Goal: Transaction & Acquisition: Obtain resource

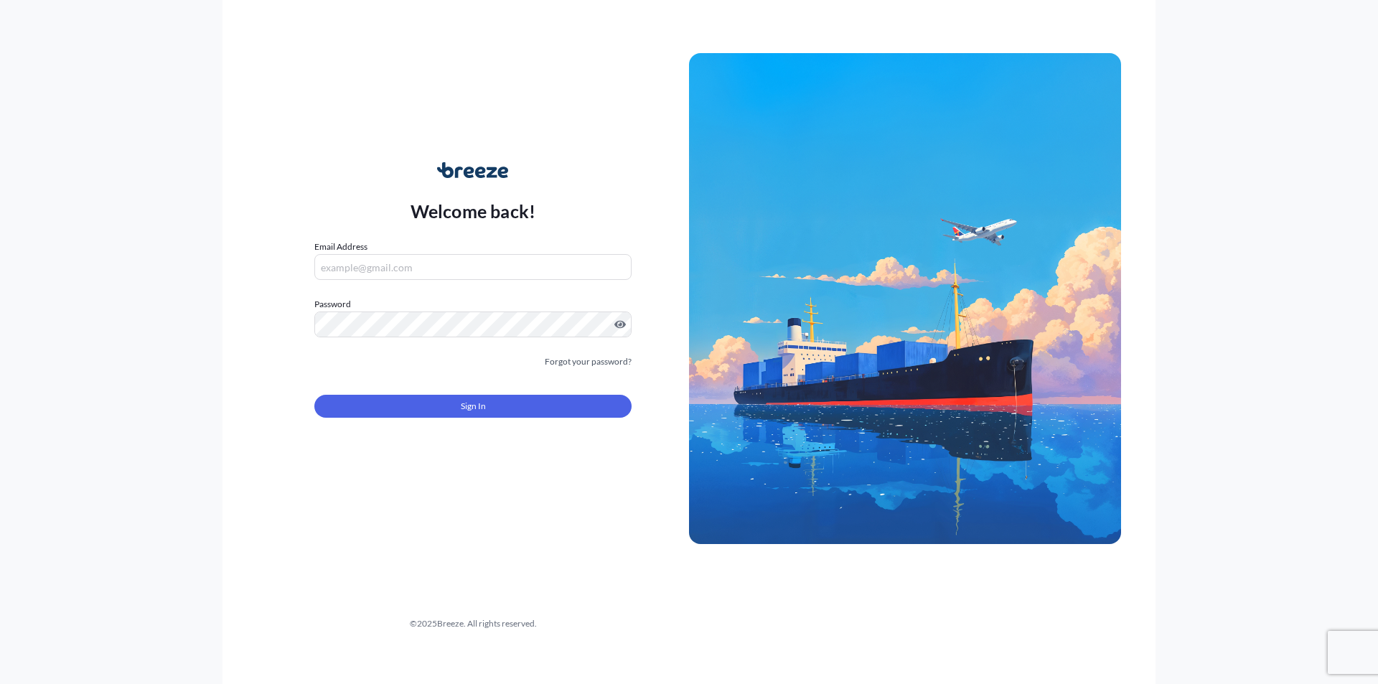
type input "[EMAIL_ADDRESS][DOMAIN_NAME]"
drag, startPoint x: 337, startPoint y: 409, endPoint x: 227, endPoint y: 311, distance: 147.4
click at [327, 378] on div "Welcome back! Email Address [EMAIL_ADDRESS][DOMAIN_NAME] Password Must include:…" at bounding box center [473, 299] width 432 height 330
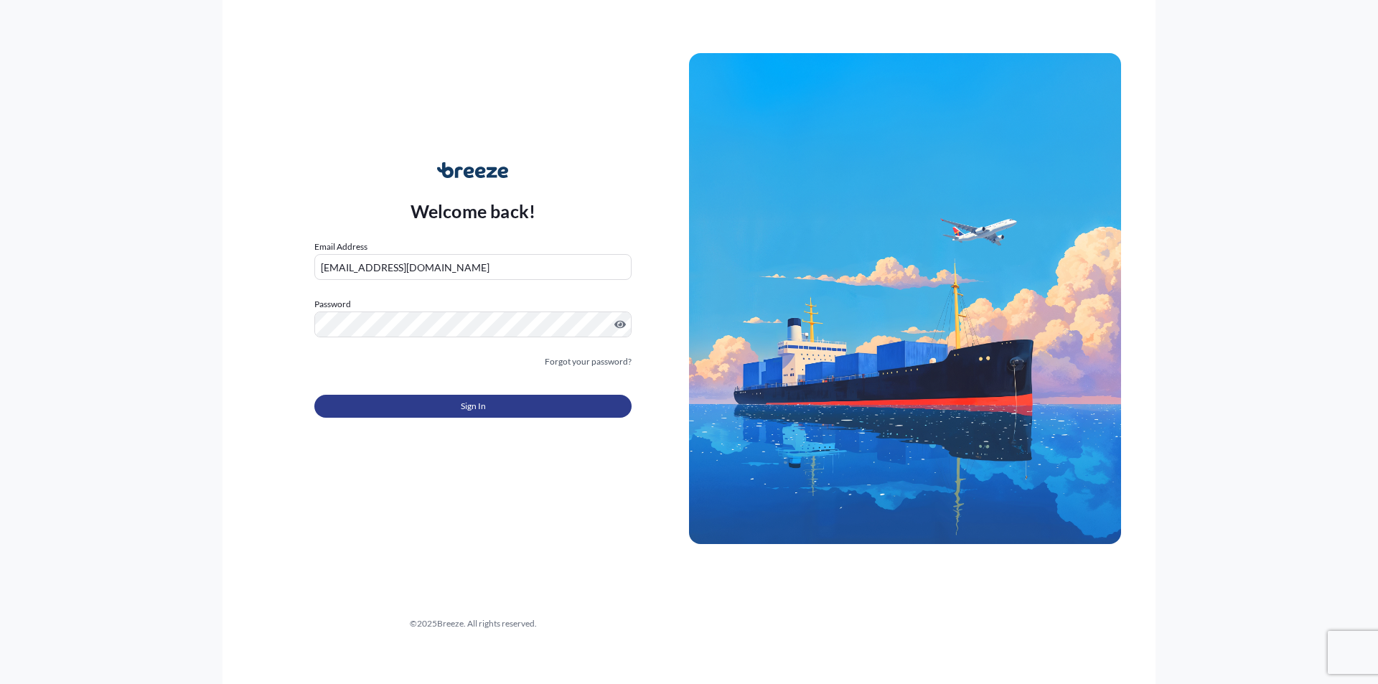
click at [381, 397] on button "Sign In" at bounding box center [472, 406] width 317 height 23
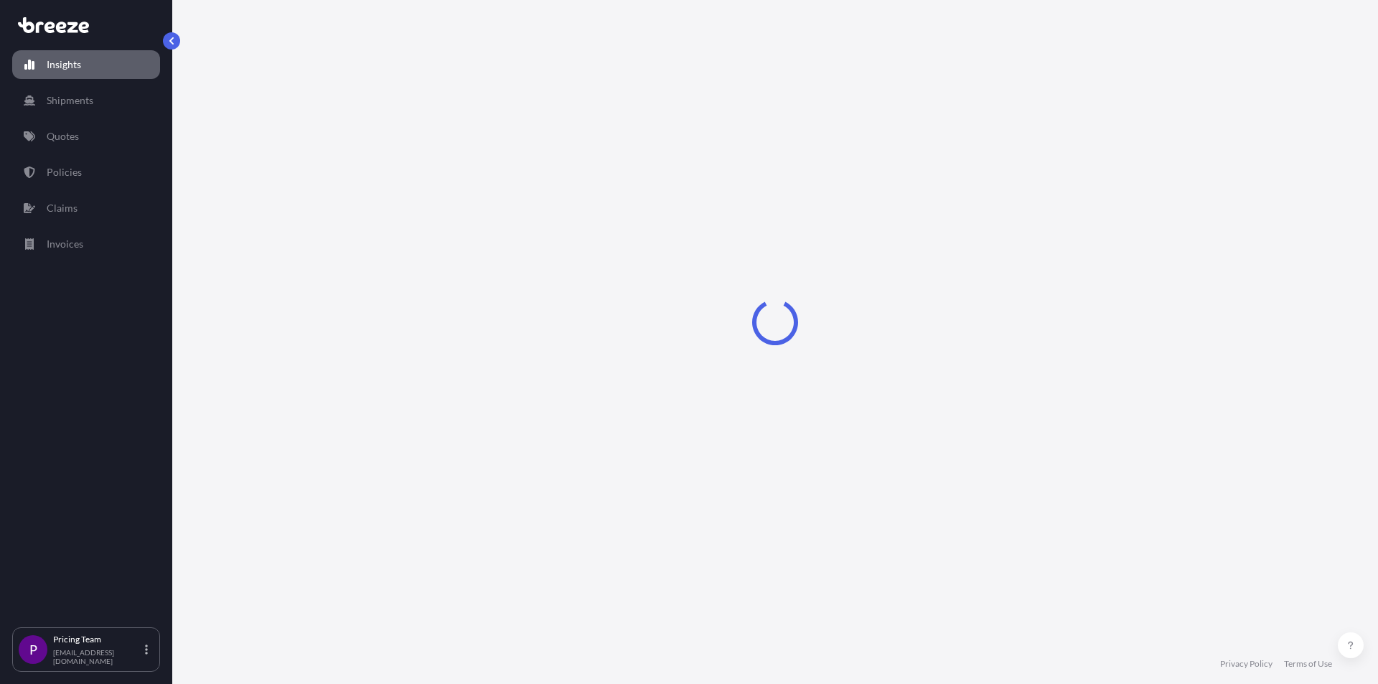
select select "2025"
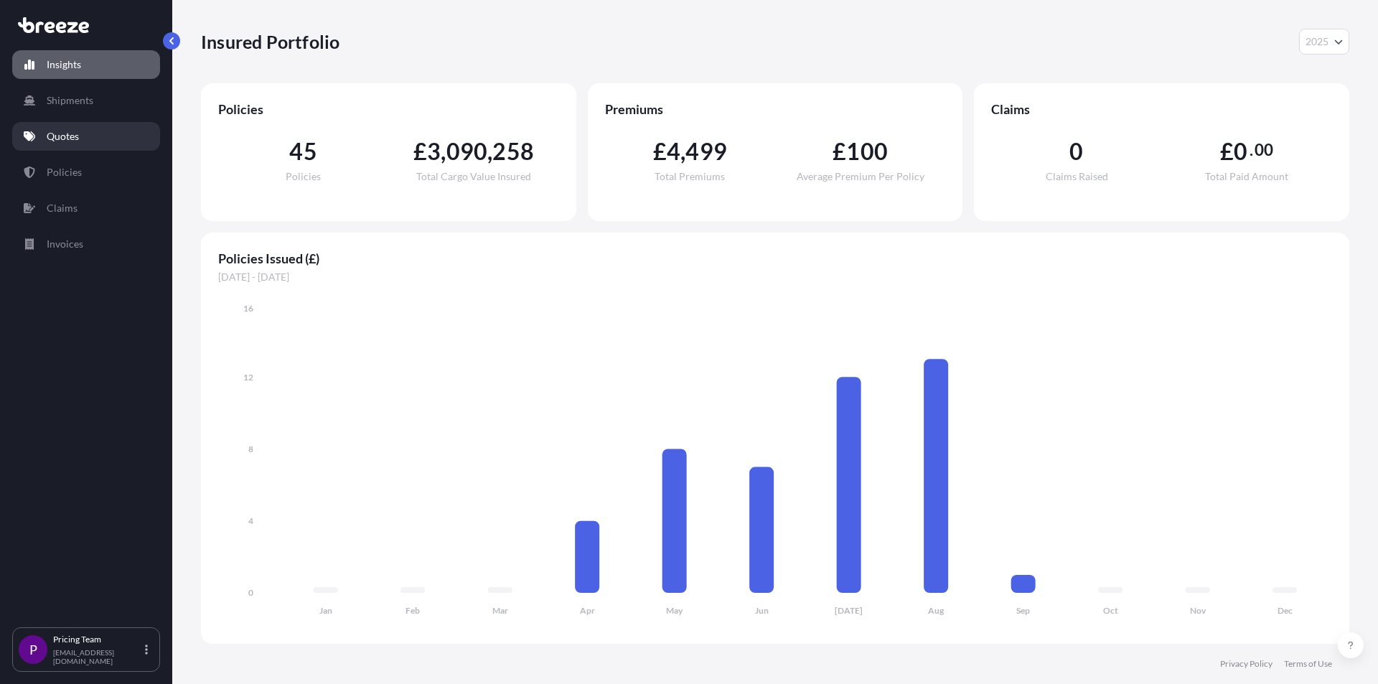
click at [70, 130] on p "Quotes" at bounding box center [63, 136] width 32 height 14
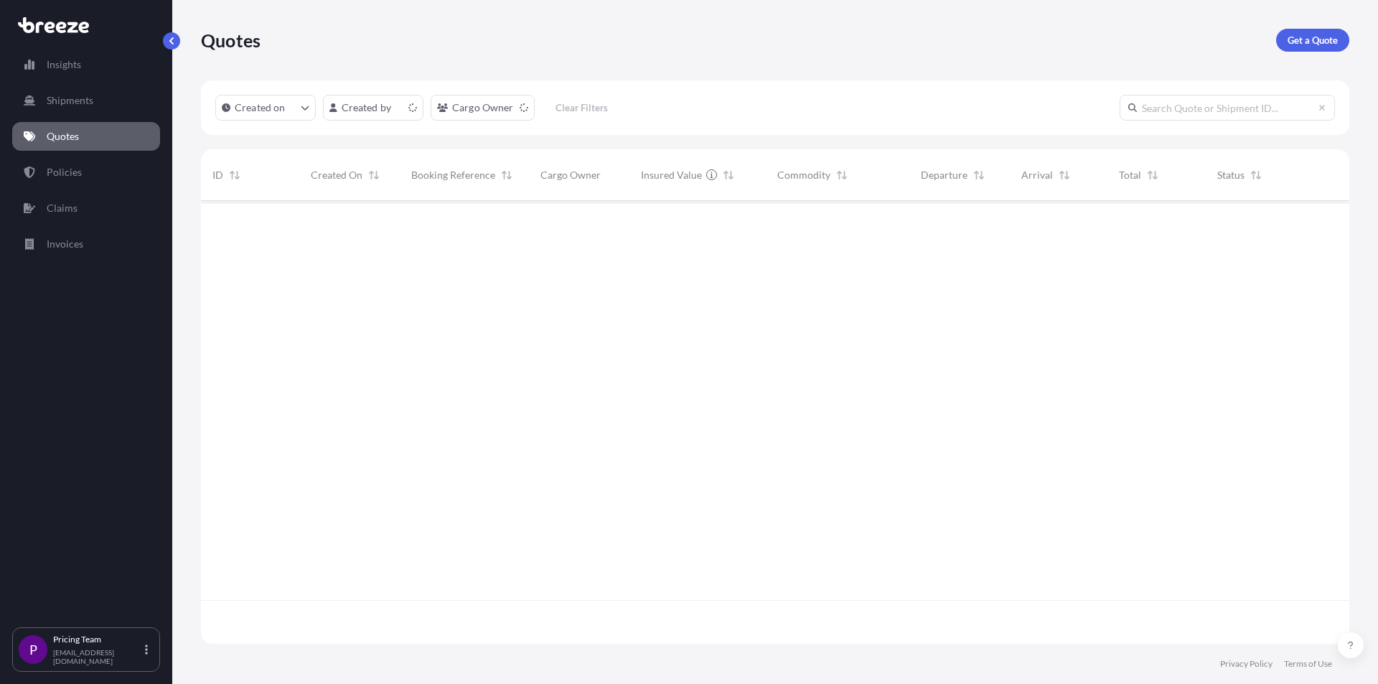
scroll to position [440, 1138]
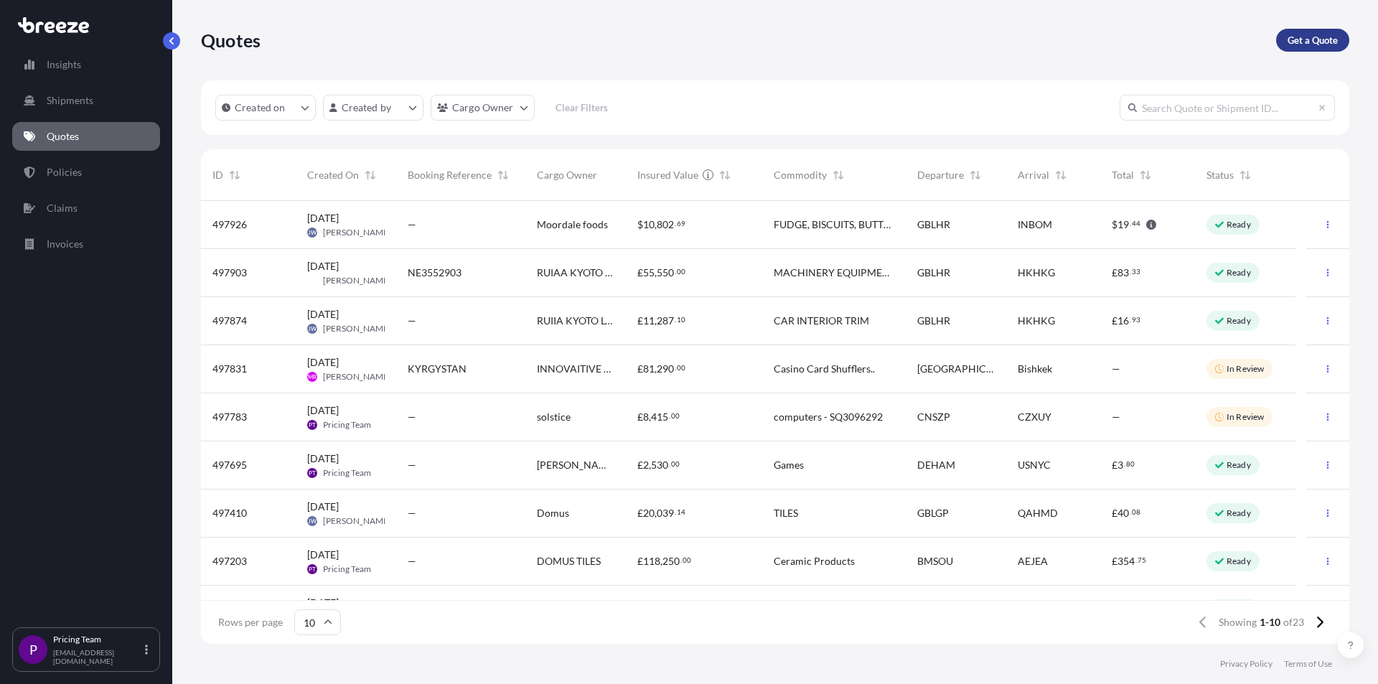
click at [1306, 39] on p "Get a Quote" at bounding box center [1313, 40] width 50 height 14
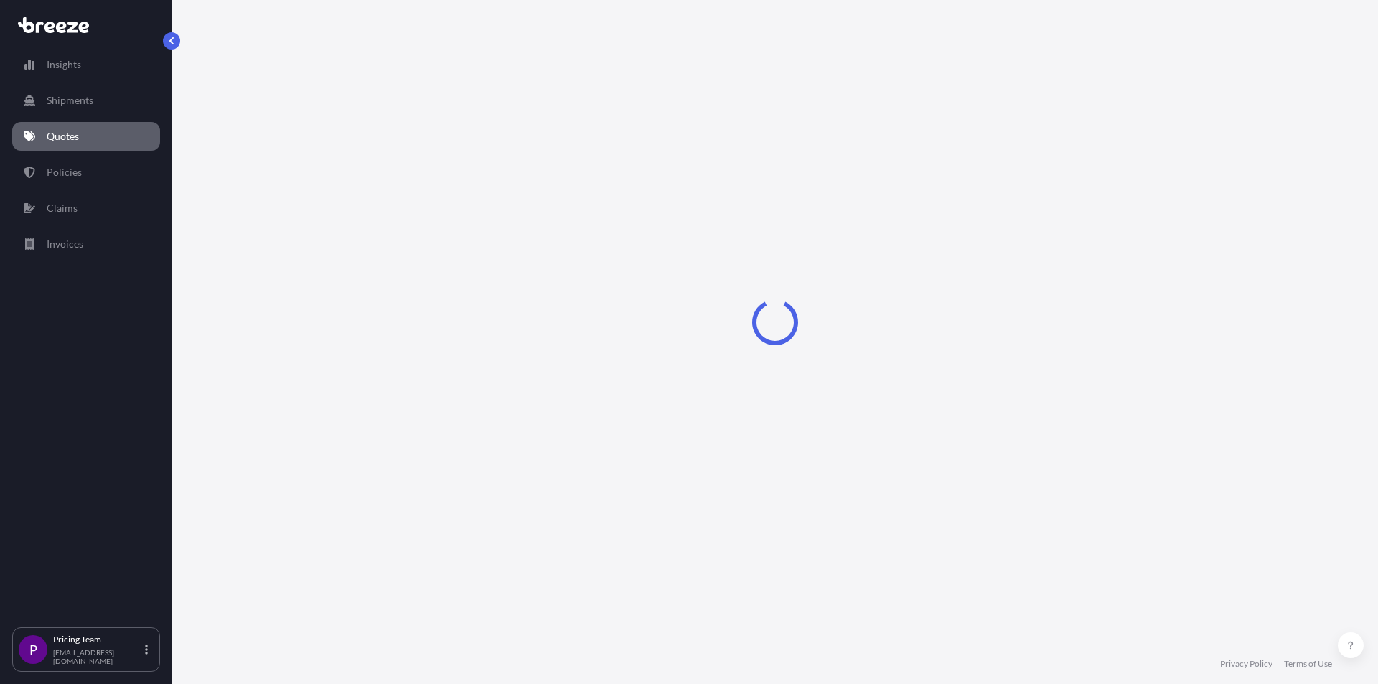
select select "Road"
select select "Sea"
select select "1"
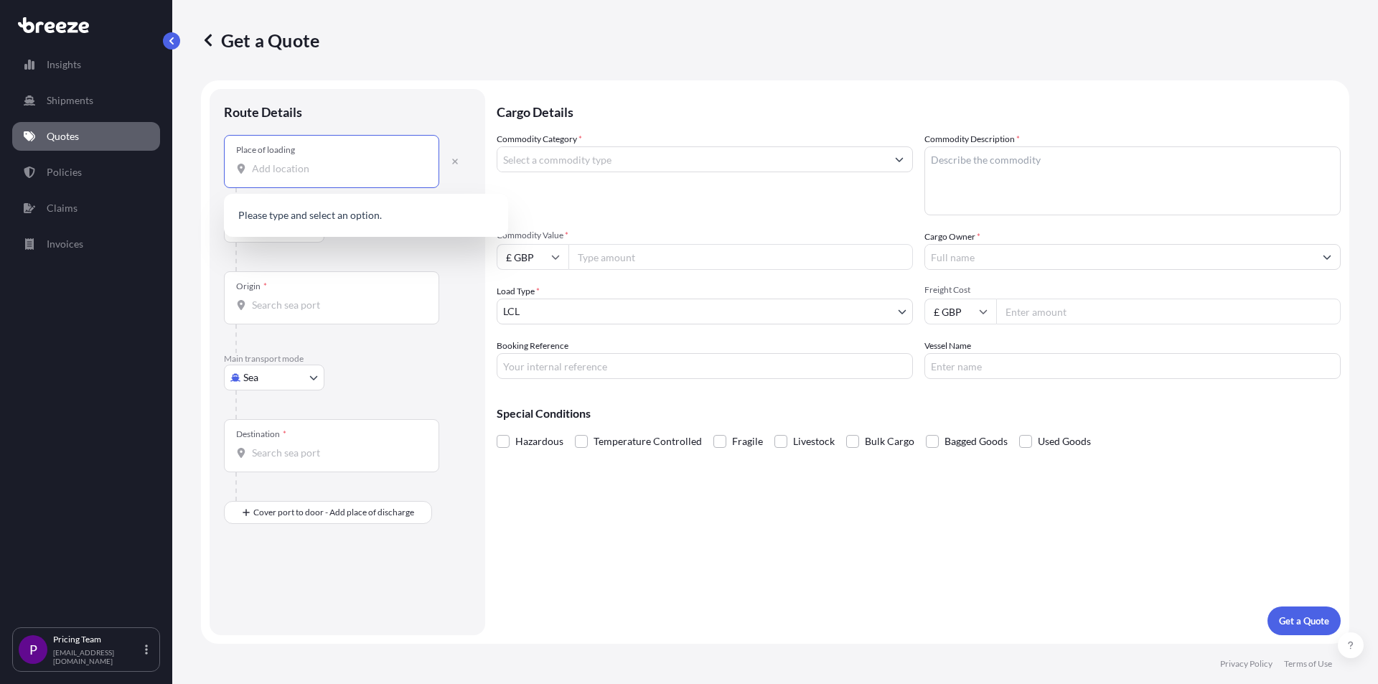
click at [261, 170] on input "Place of loading" at bounding box center [336, 169] width 169 height 14
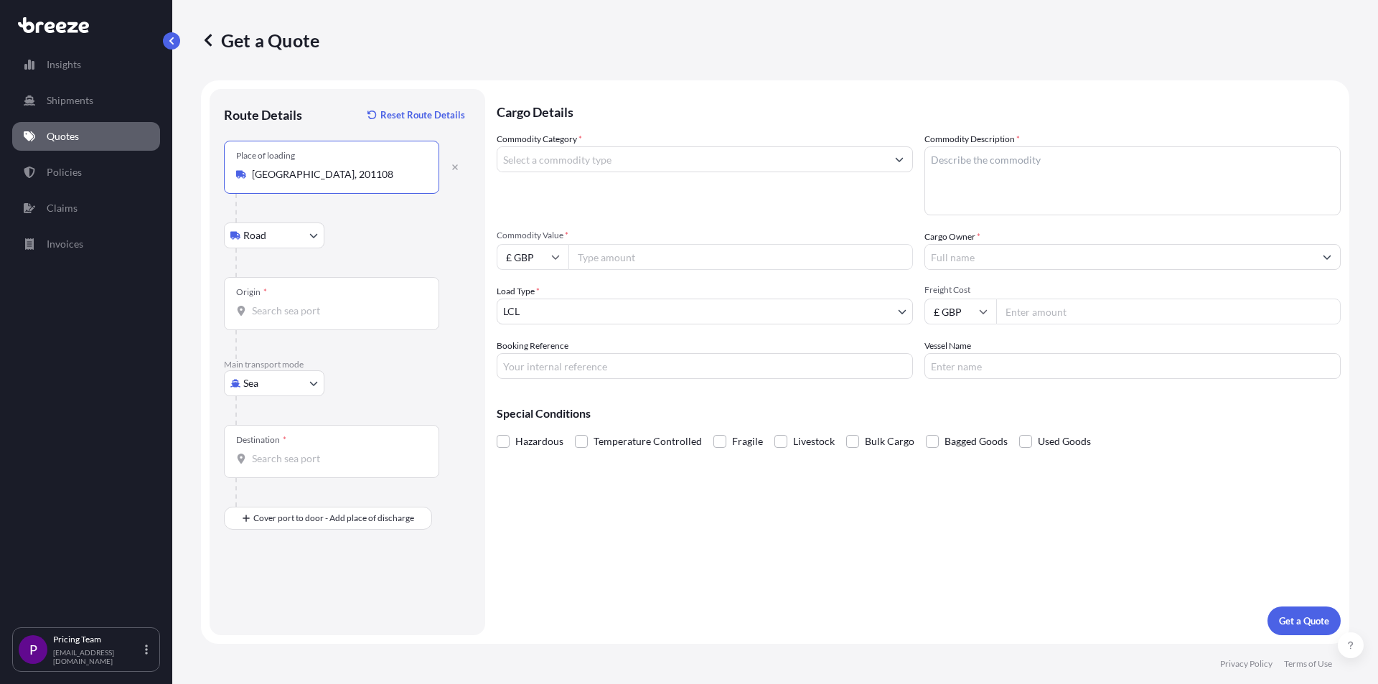
type input "[GEOGRAPHIC_DATA], 201108"
click at [275, 320] on div "Origin *" at bounding box center [331, 303] width 215 height 53
click at [275, 318] on input "Origin *" at bounding box center [336, 311] width 169 height 14
type input "CNSGH - [GEOGRAPHIC_DATA], [GEOGRAPHIC_DATA]"
click at [288, 459] on input "Destination *" at bounding box center [336, 459] width 169 height 14
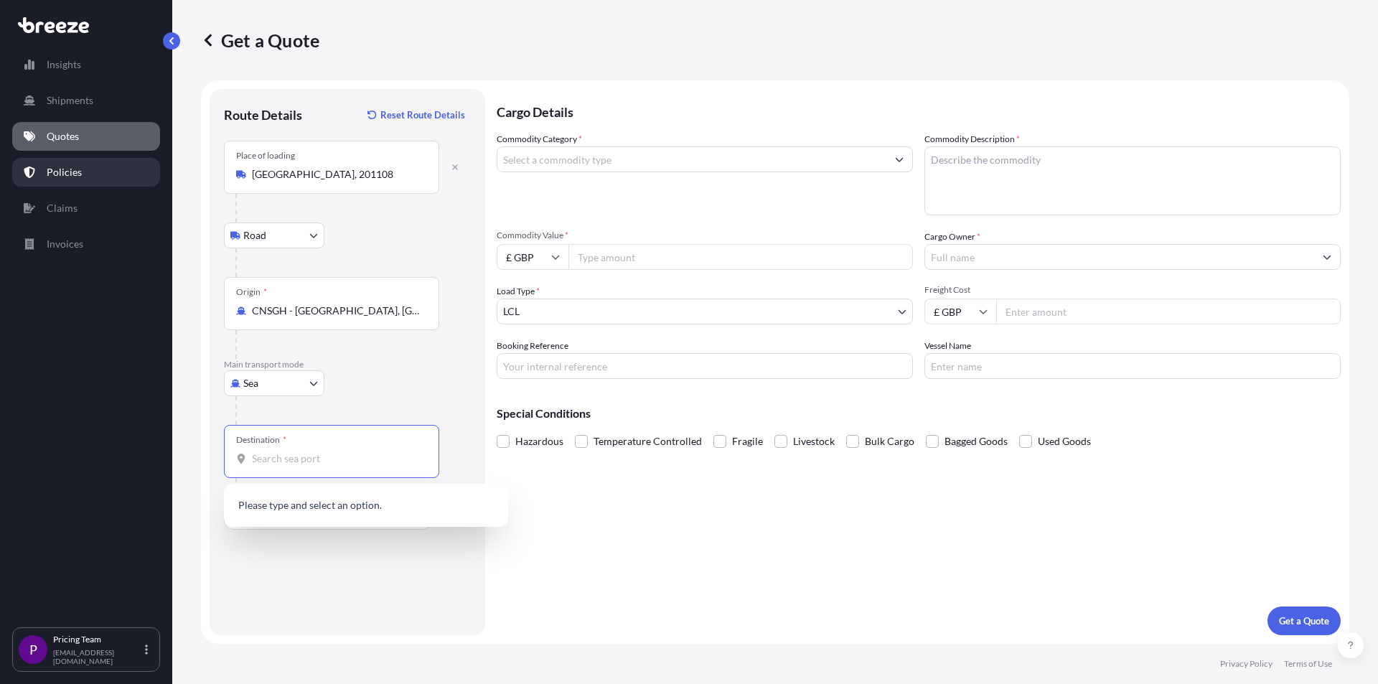
type input "d"
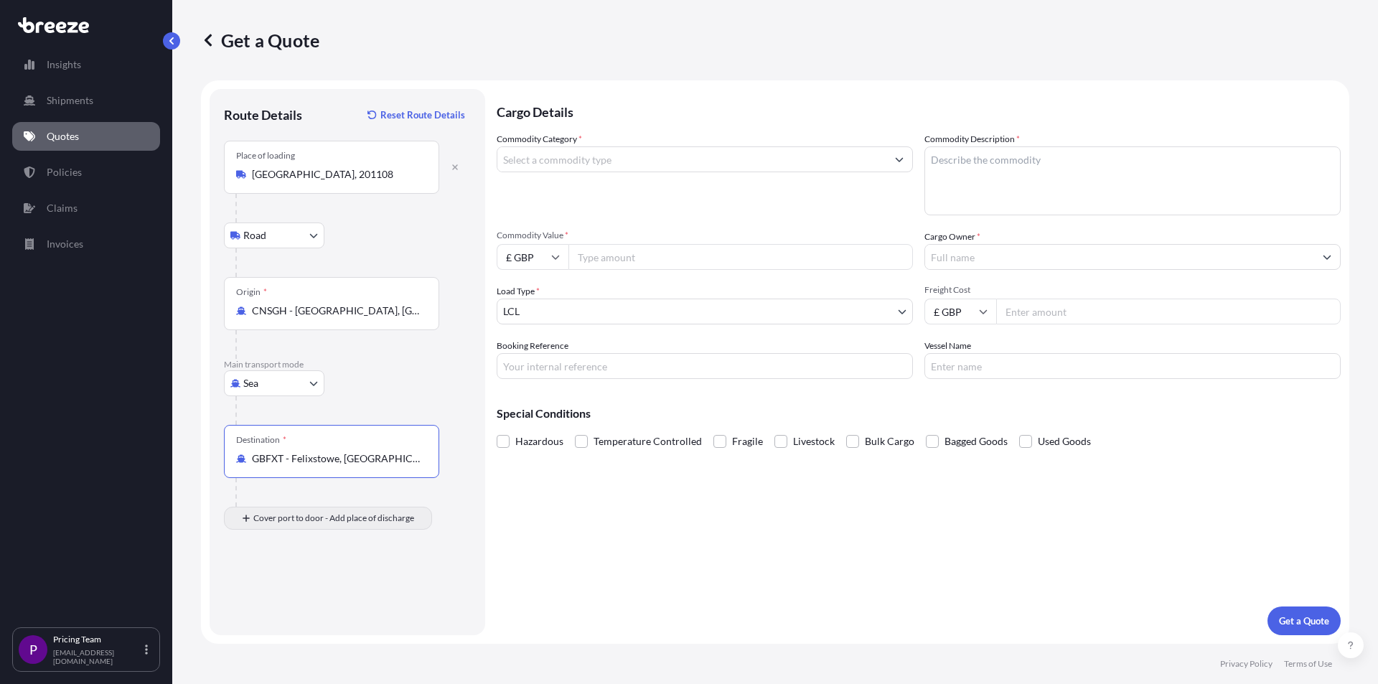
type input "GBFXT - Felixstowe, [GEOGRAPHIC_DATA]"
click at [283, 586] on div "Place of Discharge" at bounding box center [331, 587] width 215 height 53
click at [283, 588] on input "Place of Discharge" at bounding box center [336, 595] width 169 height 14
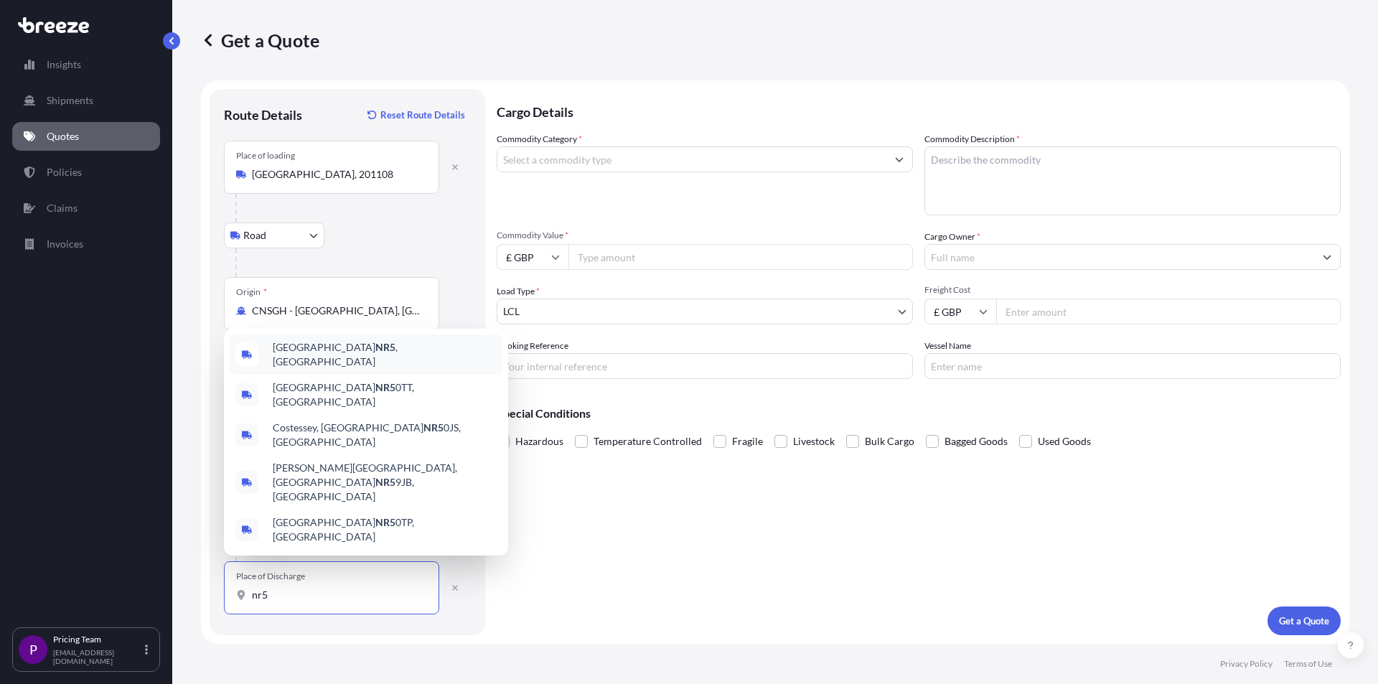
click at [289, 375] on div "Norwich NR5 , [GEOGRAPHIC_DATA]" at bounding box center [366, 355] width 273 height 40
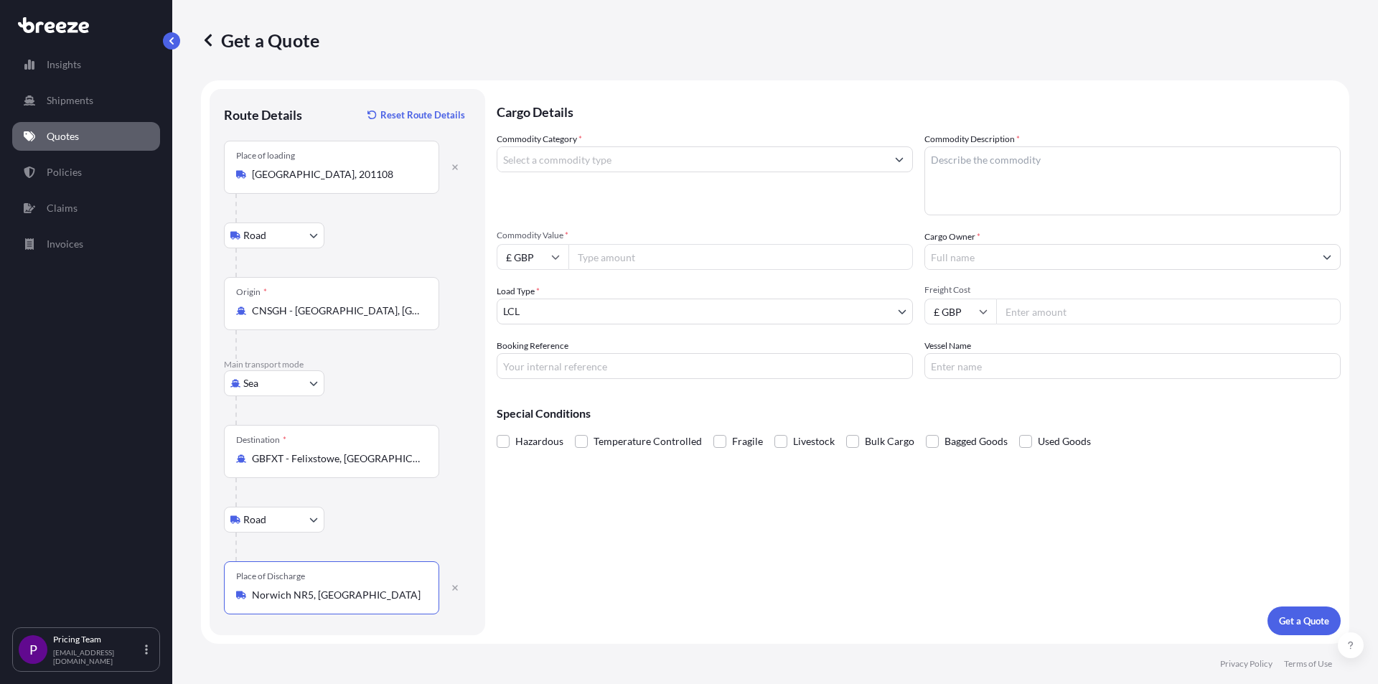
type input "Norwich NR5, [GEOGRAPHIC_DATA]"
click at [584, 159] on input "Commodity Category *" at bounding box center [691, 159] width 389 height 26
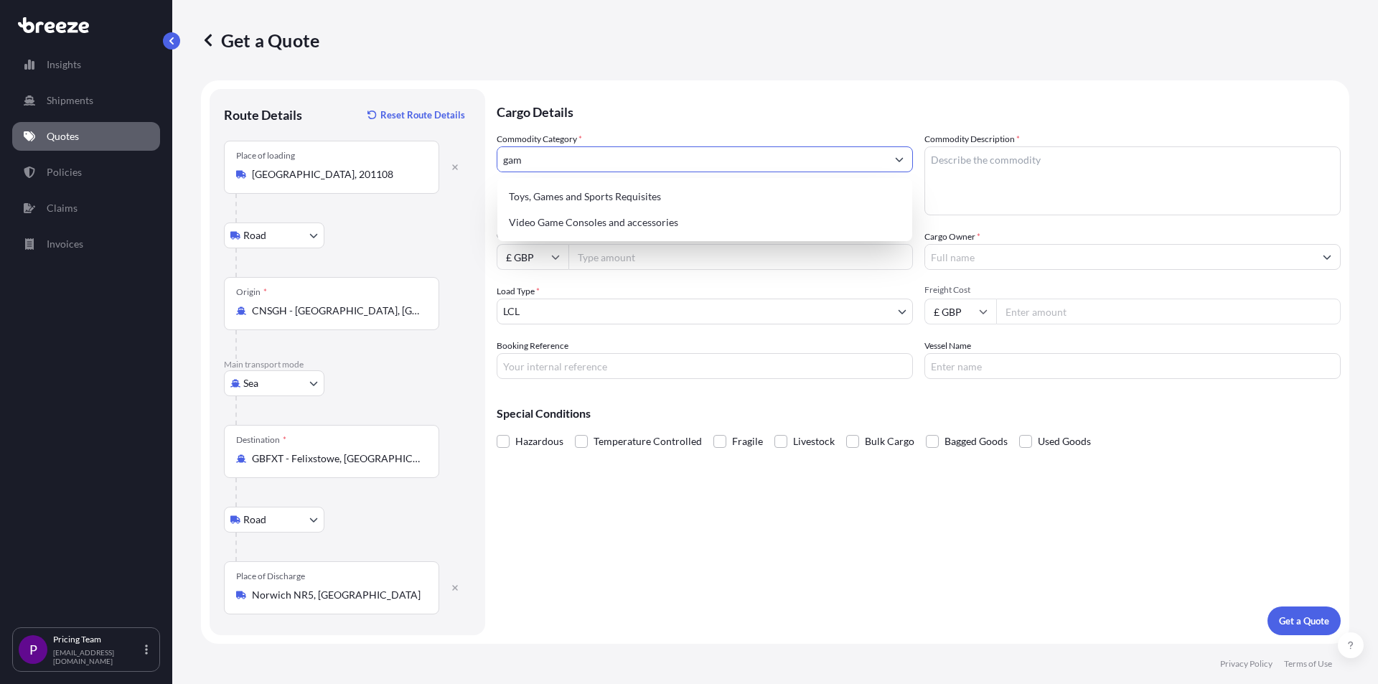
click at [598, 187] on div "Toys, Games and Sports Requisites" at bounding box center [704, 197] width 403 height 26
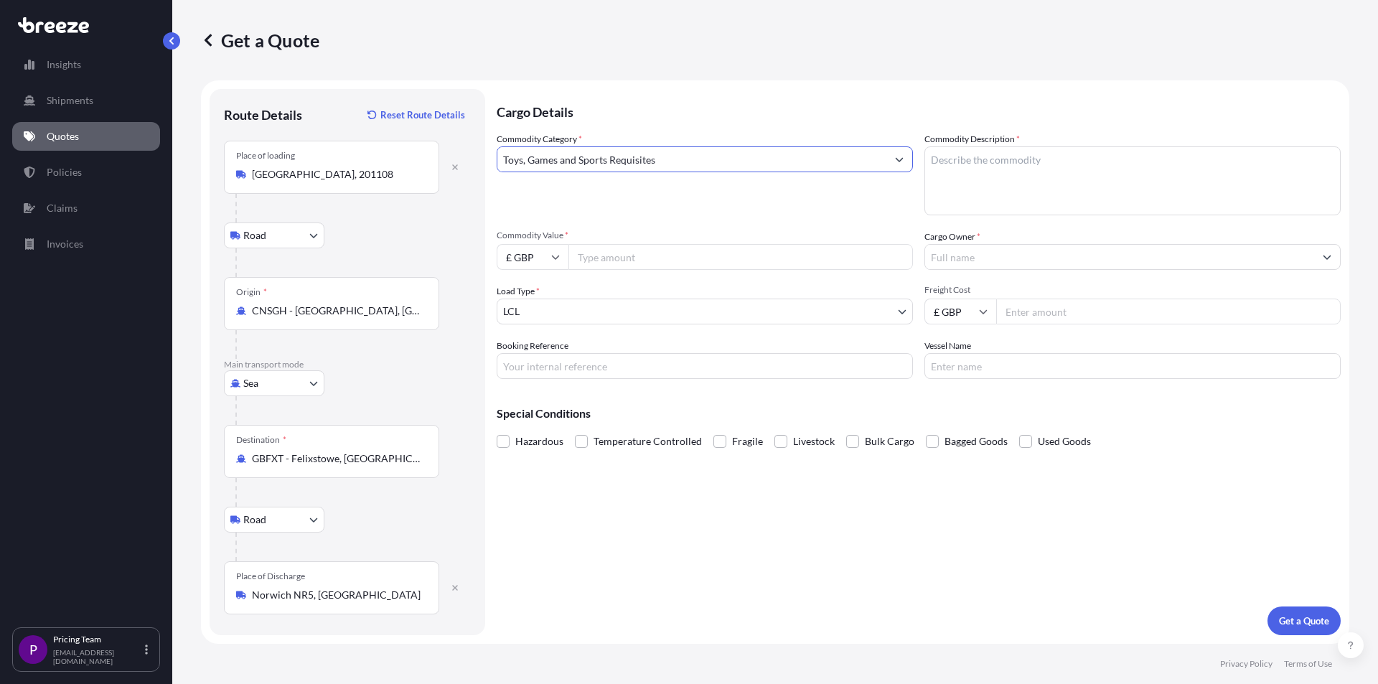
type input "Toys, Games and Sports Requisites"
click at [966, 164] on textarea "Commodity Description *" at bounding box center [1133, 180] width 416 height 69
type textarea "games"
click at [627, 250] on input "Commodity Value *" at bounding box center [741, 257] width 345 height 26
click at [539, 257] on input "£ GBP" at bounding box center [533, 257] width 72 height 26
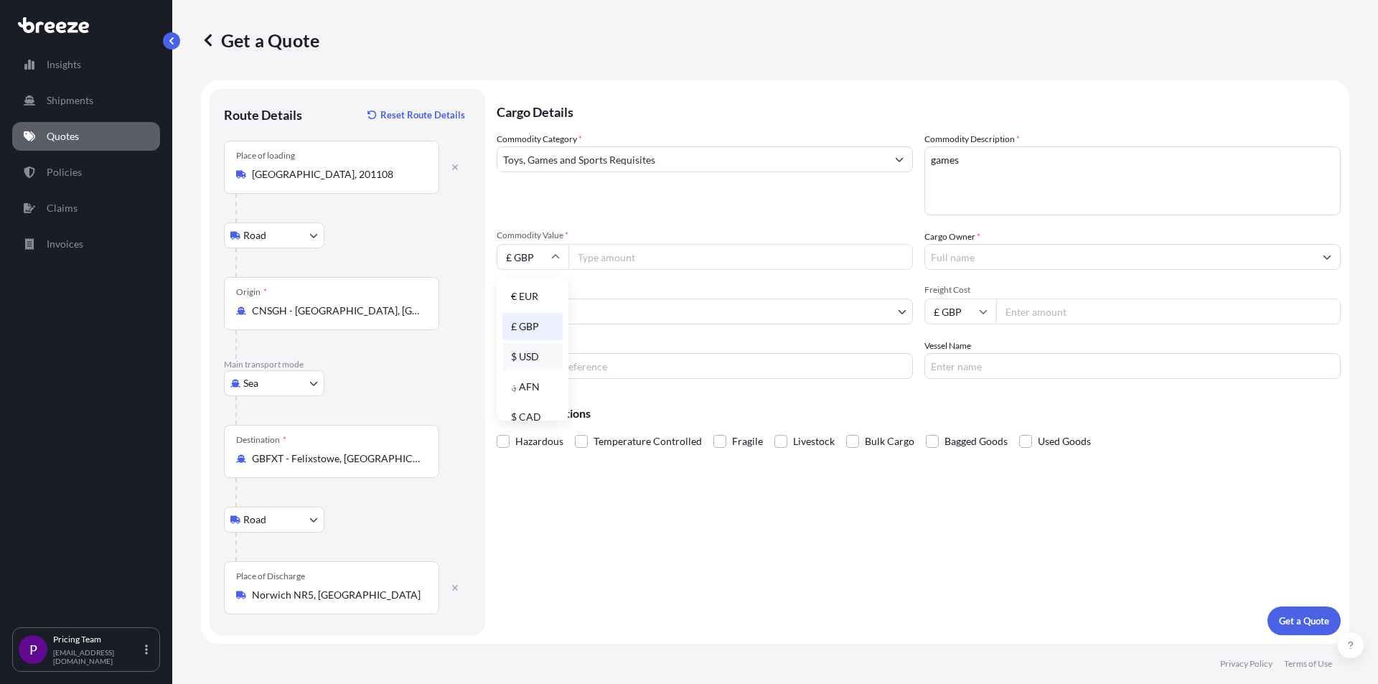
click at [533, 360] on div "$ USD" at bounding box center [533, 356] width 60 height 27
type input "$ USD"
click at [586, 259] on input "Commodity Value *" at bounding box center [741, 257] width 345 height 26
type input "4908"
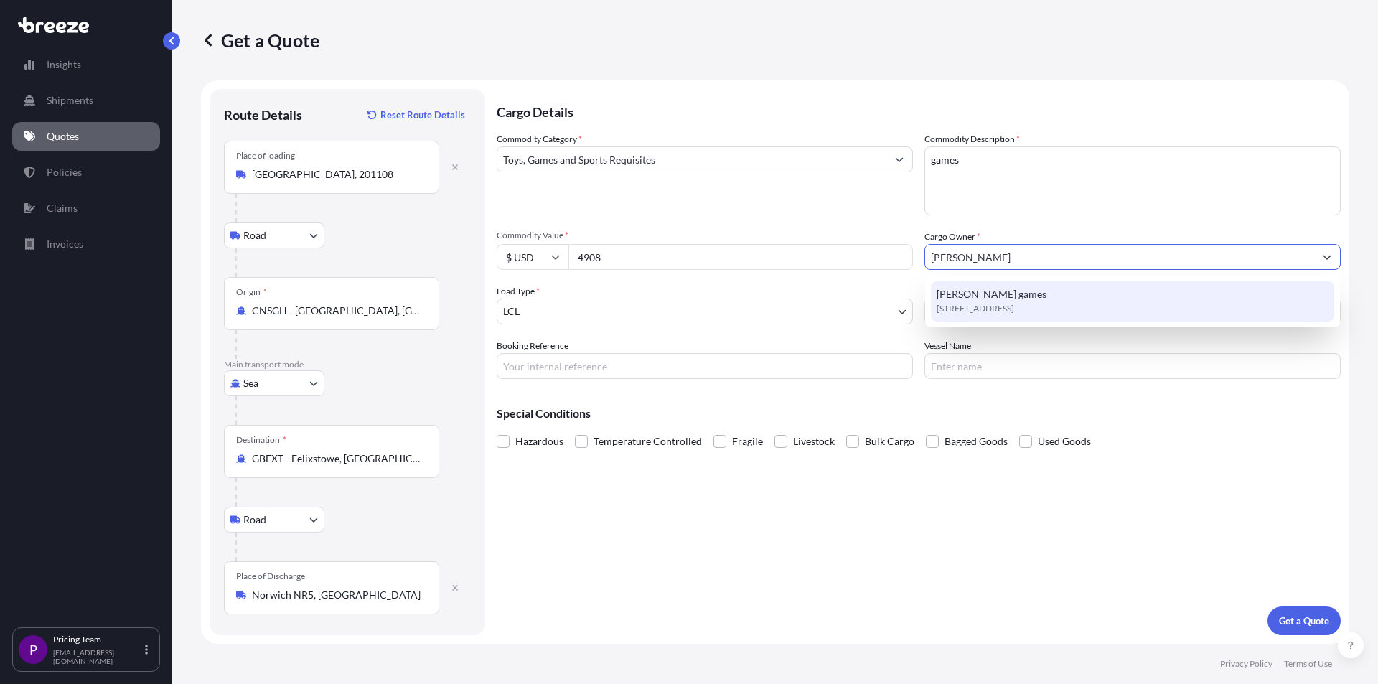
click at [1080, 298] on div "[PERSON_NAME] games [STREET_ADDRESS]" at bounding box center [1132, 301] width 403 height 40
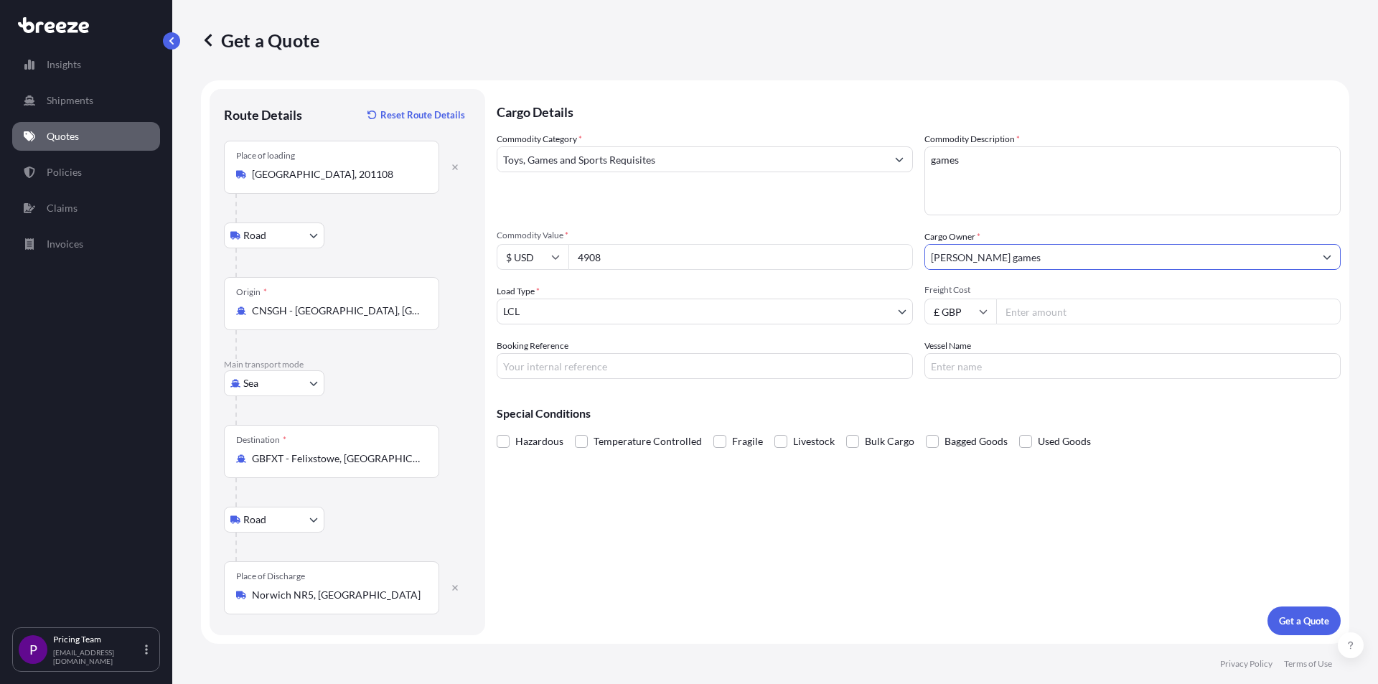
type input "[PERSON_NAME] games"
click at [1052, 313] on input "Freight Cost" at bounding box center [1168, 312] width 345 height 26
type input "390"
click at [1284, 621] on p "Get a Quote" at bounding box center [1304, 621] width 50 height 14
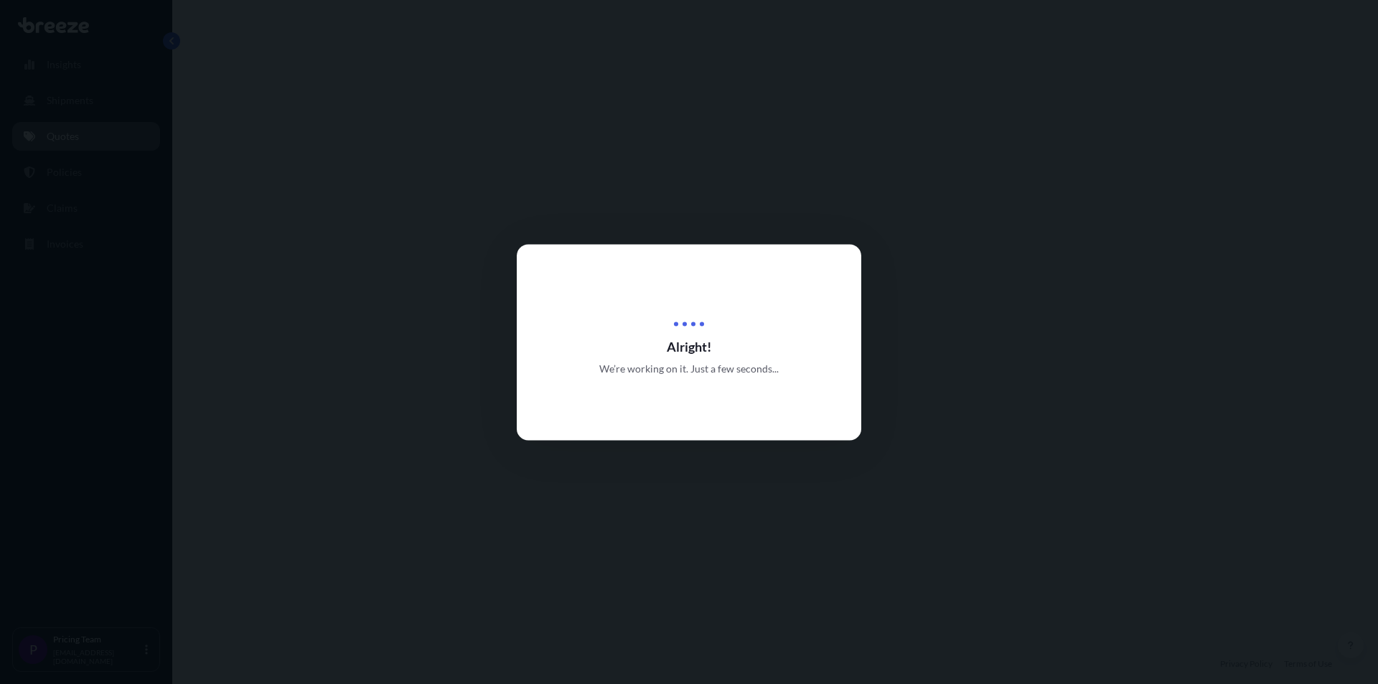
select select "Road"
select select "Sea"
select select "Road"
select select "1"
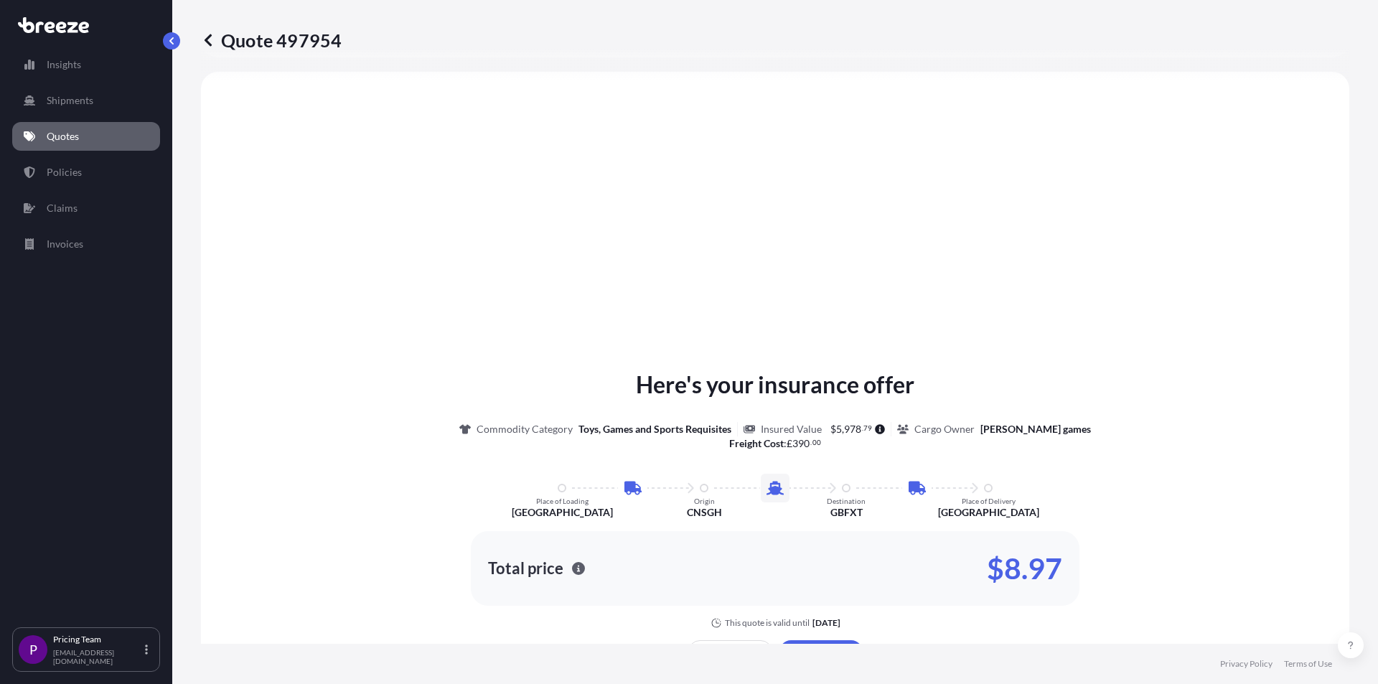
scroll to position [790, 0]
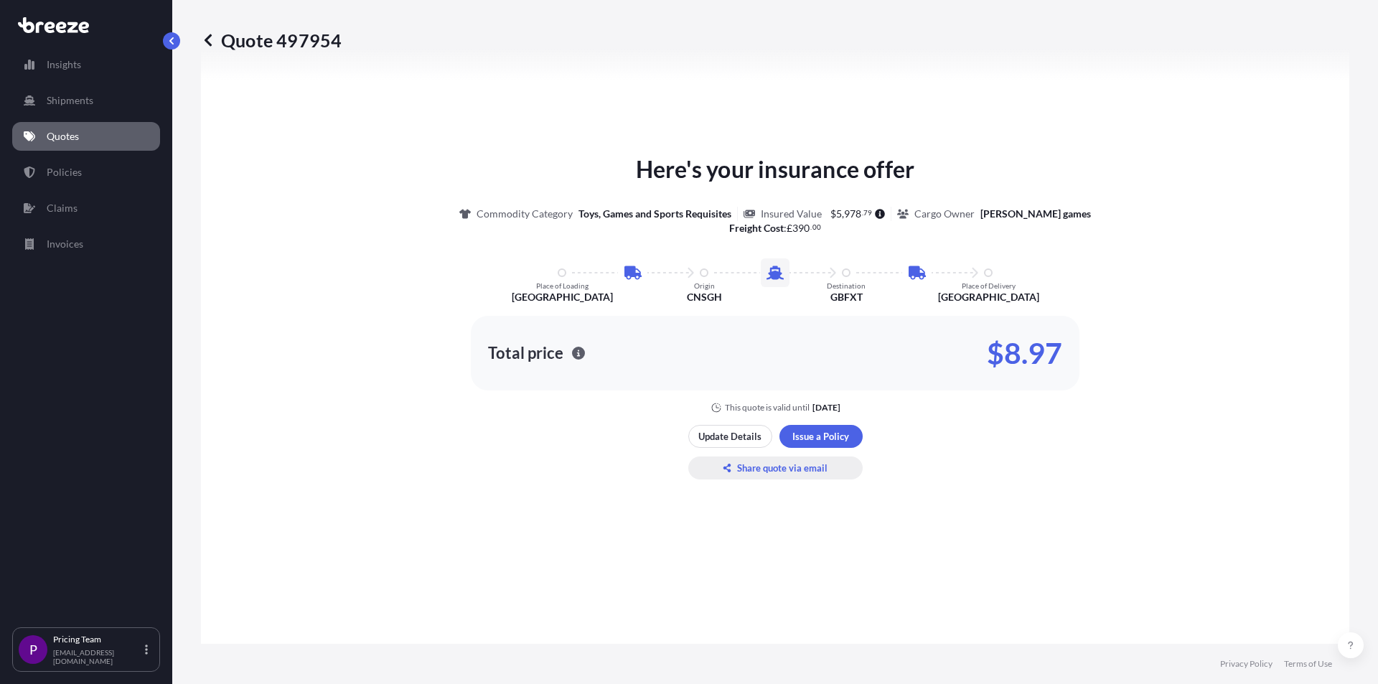
click at [762, 471] on p "Share quote via email" at bounding box center [782, 468] width 90 height 14
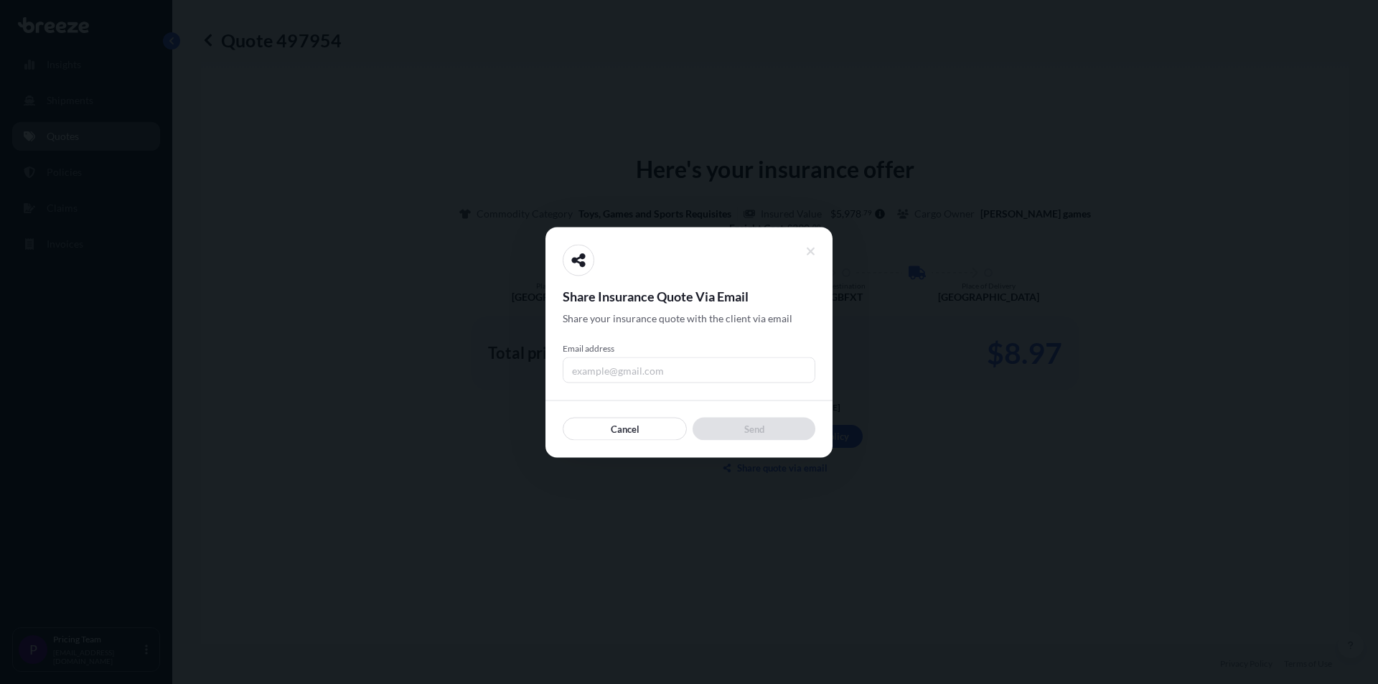
click at [686, 380] on input "Email address" at bounding box center [689, 370] width 253 height 26
type input "[EMAIL_ADDRESS][DOMAIN_NAME]"
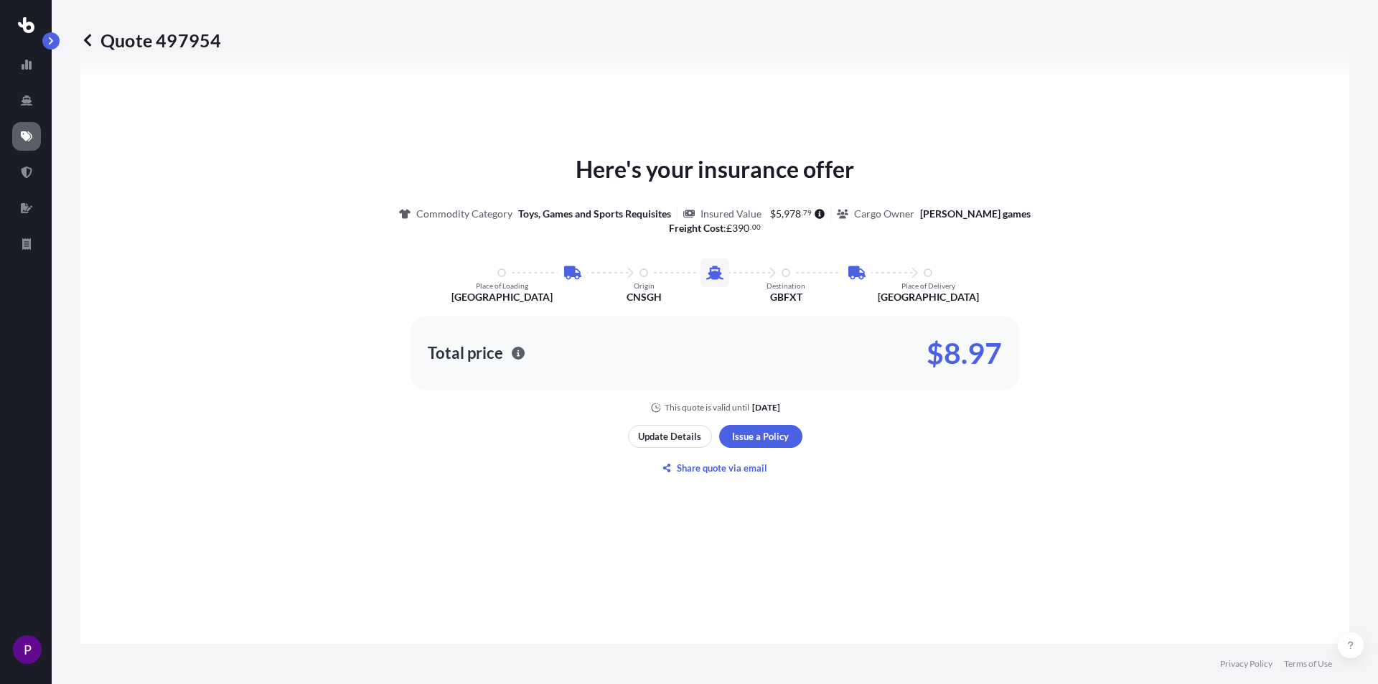
click at [83, 42] on icon at bounding box center [87, 40] width 14 height 14
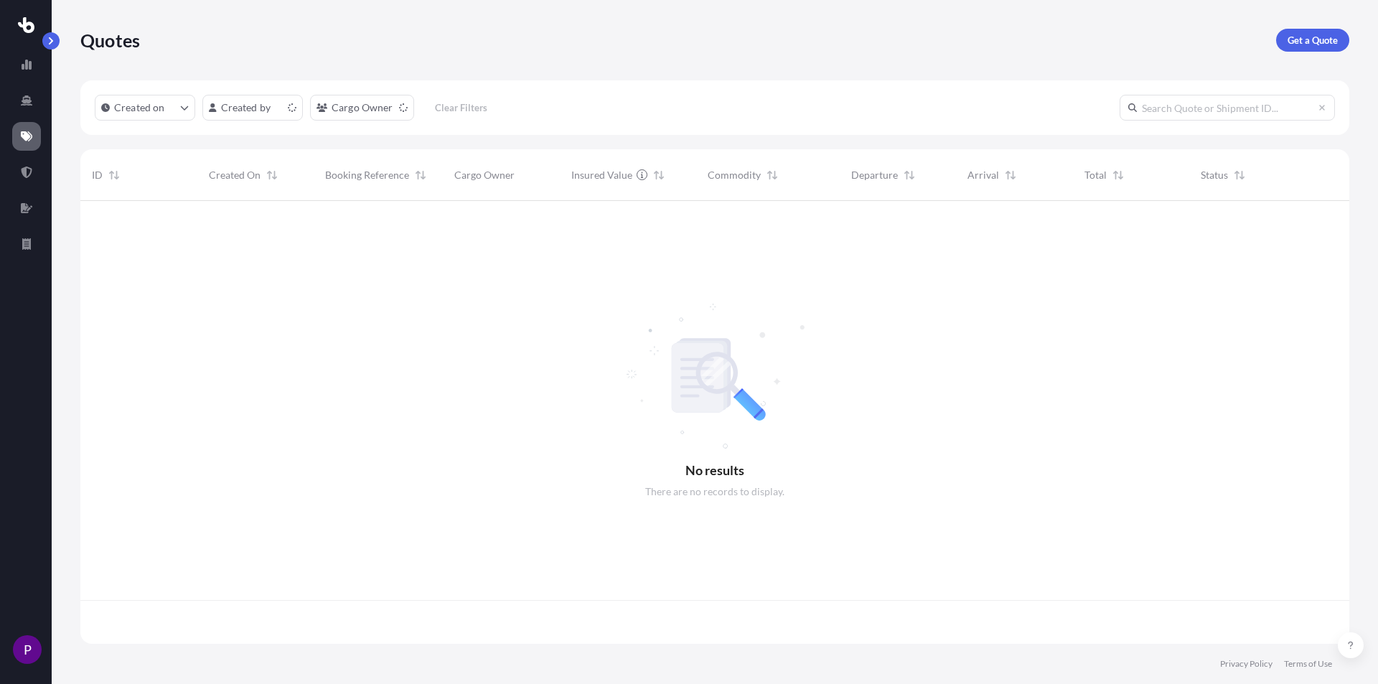
scroll to position [440, 1258]
click at [1302, 41] on p "Get a Quote" at bounding box center [1313, 40] width 50 height 14
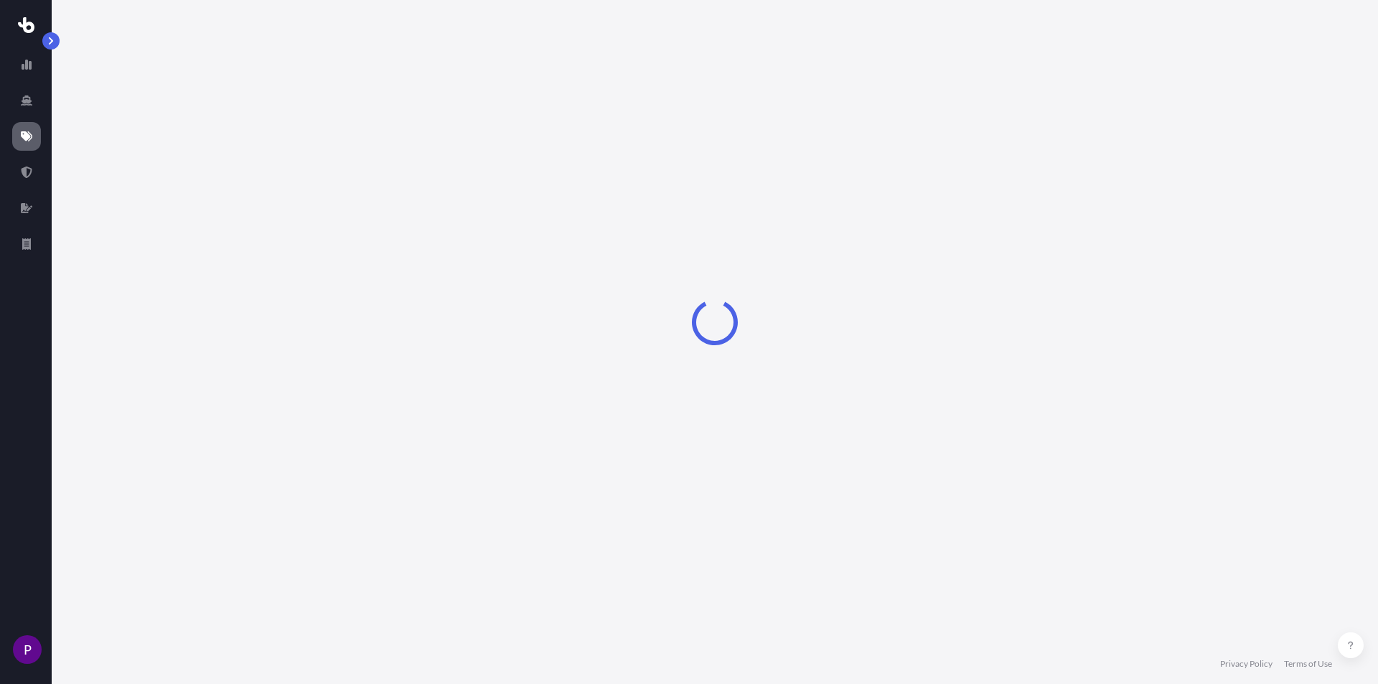
select select "Sea"
select select "1"
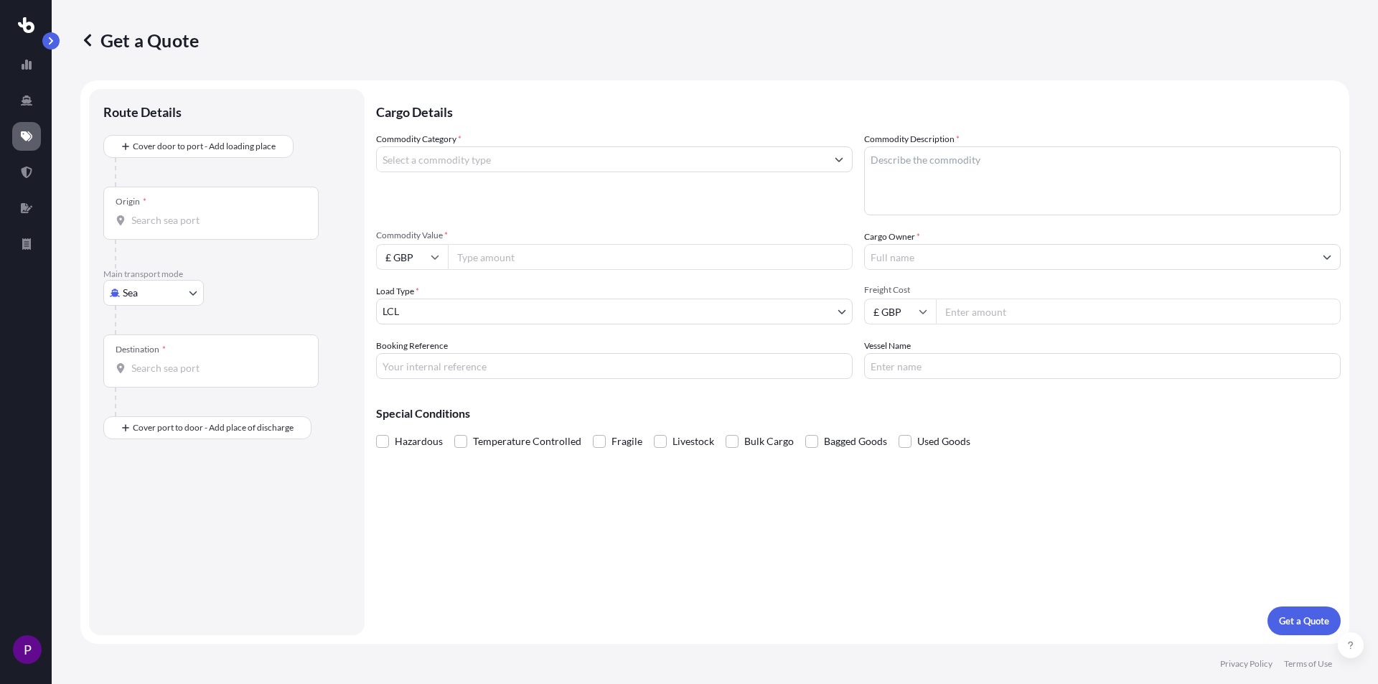
click at [406, 156] on input "Commodity Category *" at bounding box center [601, 159] width 449 height 26
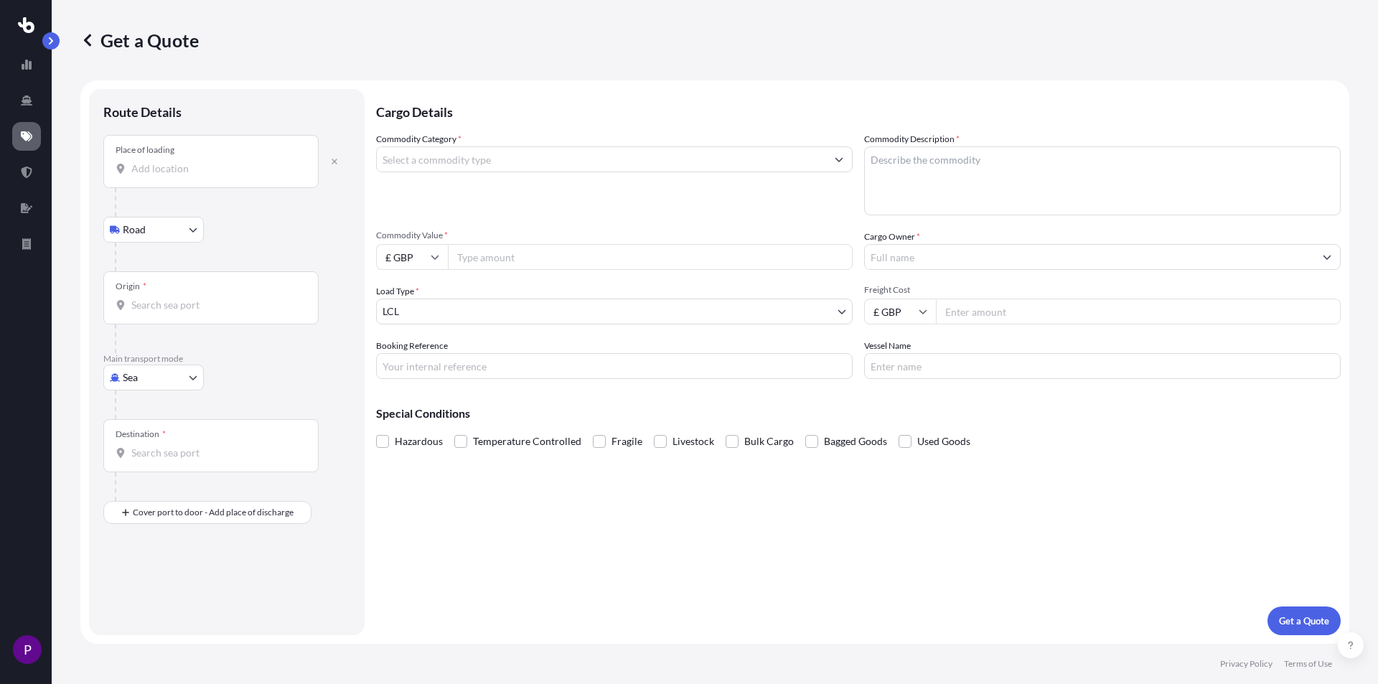
click at [171, 172] on input "Place of loading" at bounding box center [215, 169] width 169 height 14
type input "[GEOGRAPHIC_DATA], 518106"
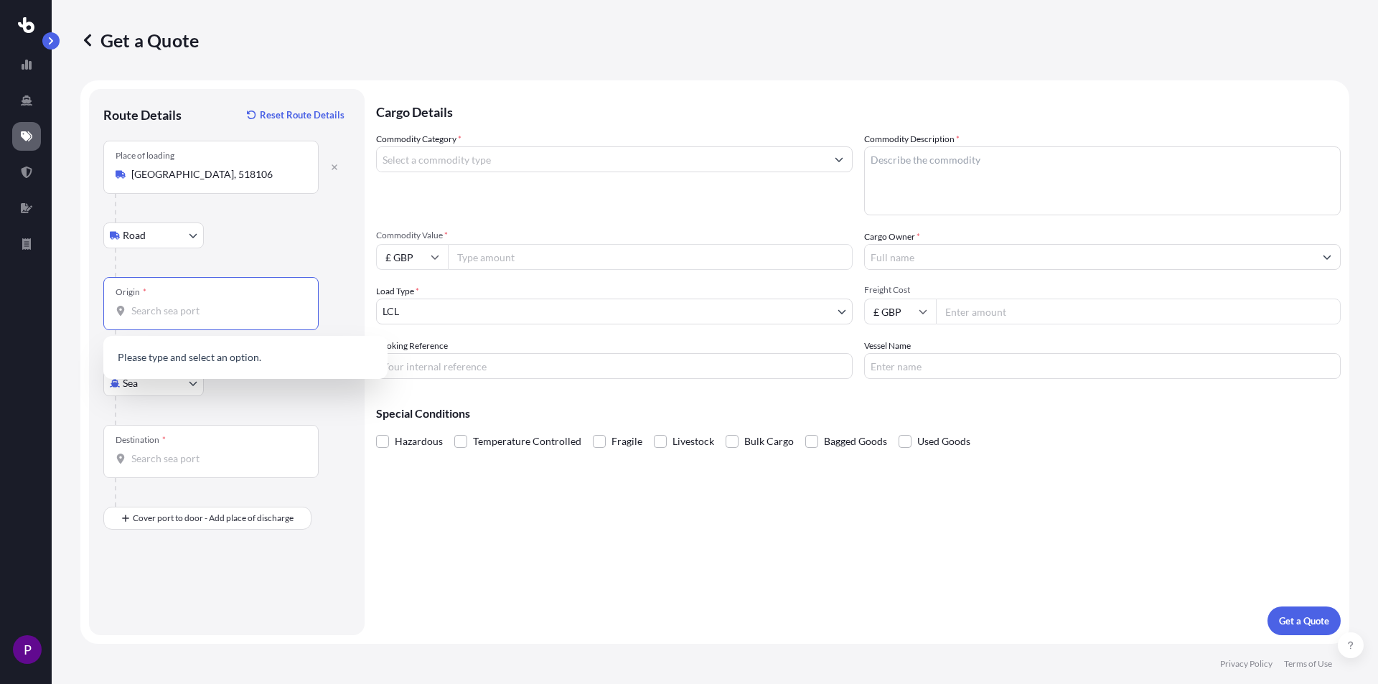
click at [171, 312] on input "Origin *" at bounding box center [215, 311] width 169 height 14
type input "s"
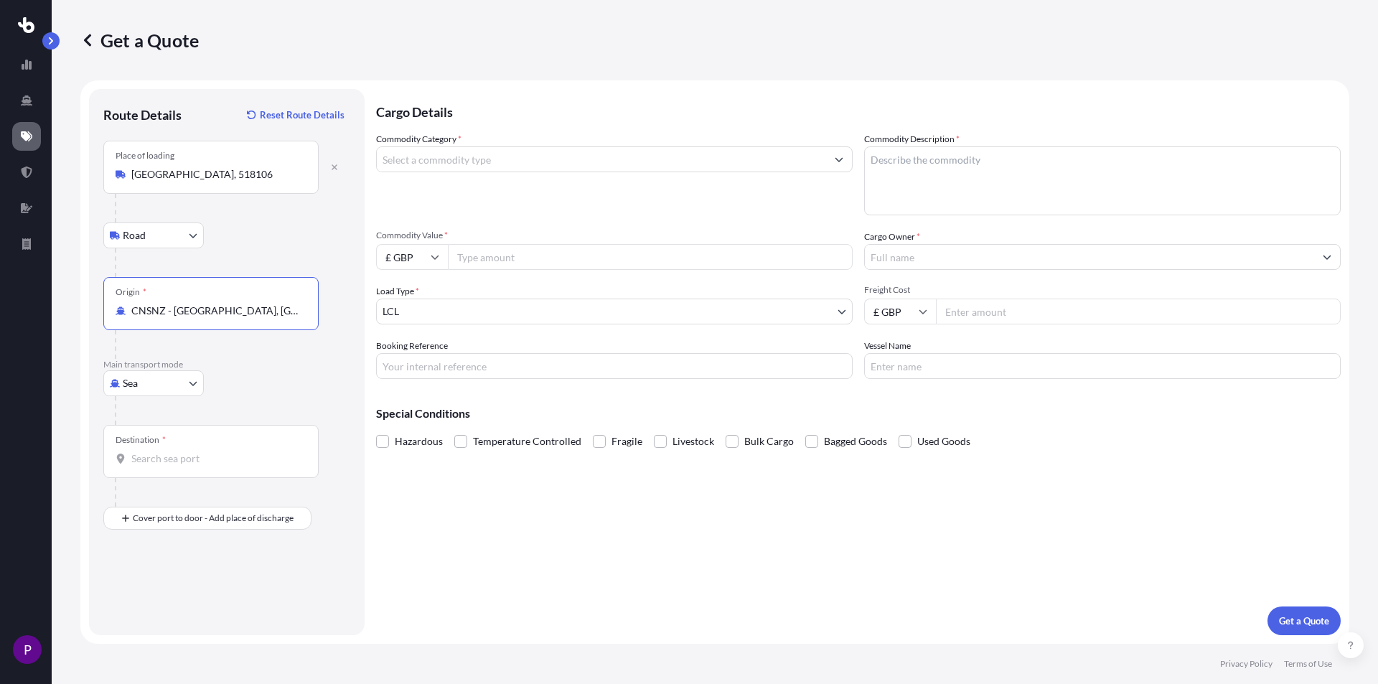
type input "CNSNZ - [GEOGRAPHIC_DATA], [GEOGRAPHIC_DATA]"
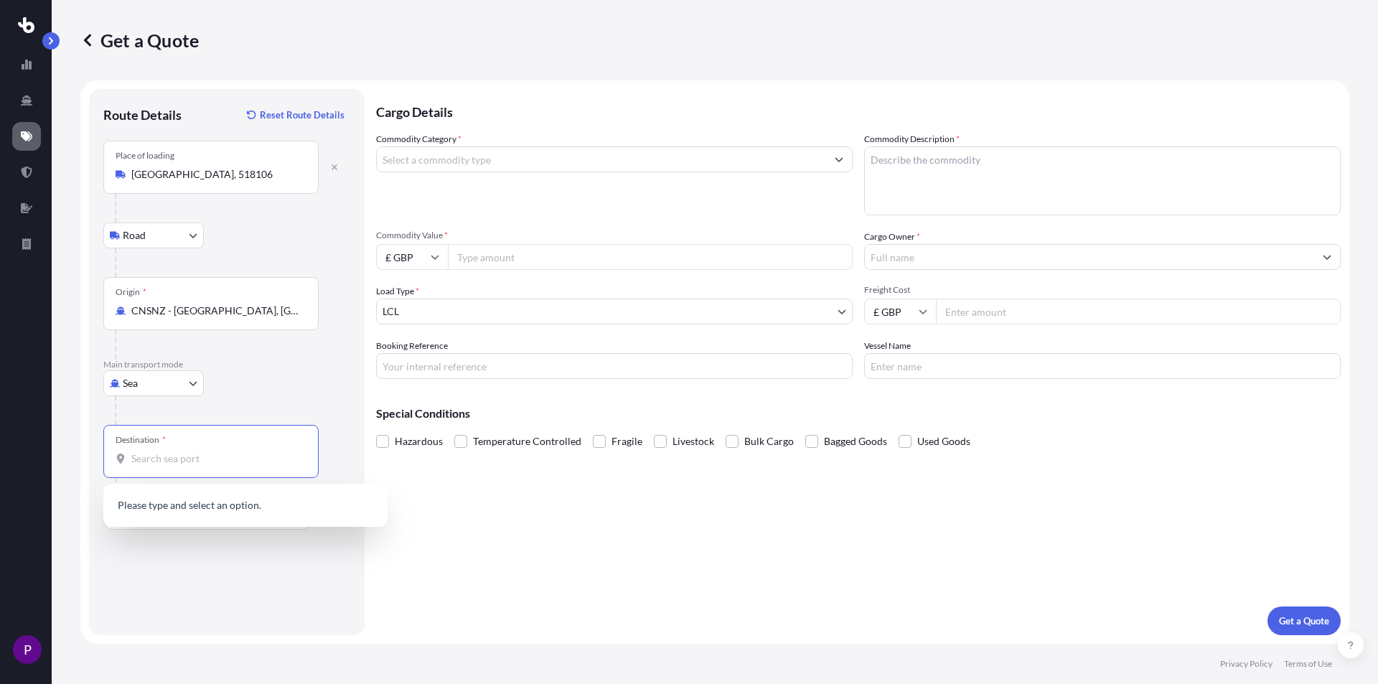
click at [169, 457] on input "Destination *" at bounding box center [215, 459] width 169 height 14
click at [209, 518] on div "GBFXT - Felixstow e, [GEOGRAPHIC_DATA]" at bounding box center [245, 507] width 273 height 34
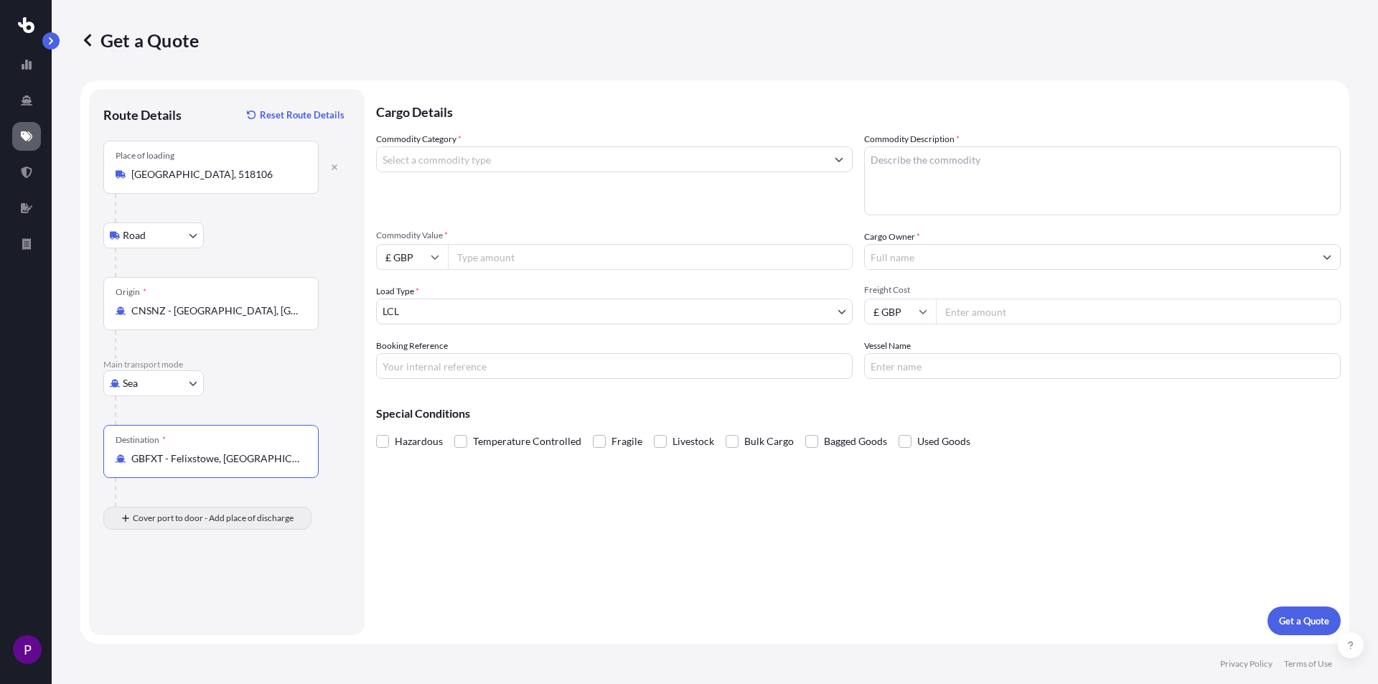
type input "GBFXT - Felixstowe, [GEOGRAPHIC_DATA]"
click at [164, 598] on input "Place of Discharge" at bounding box center [215, 595] width 169 height 14
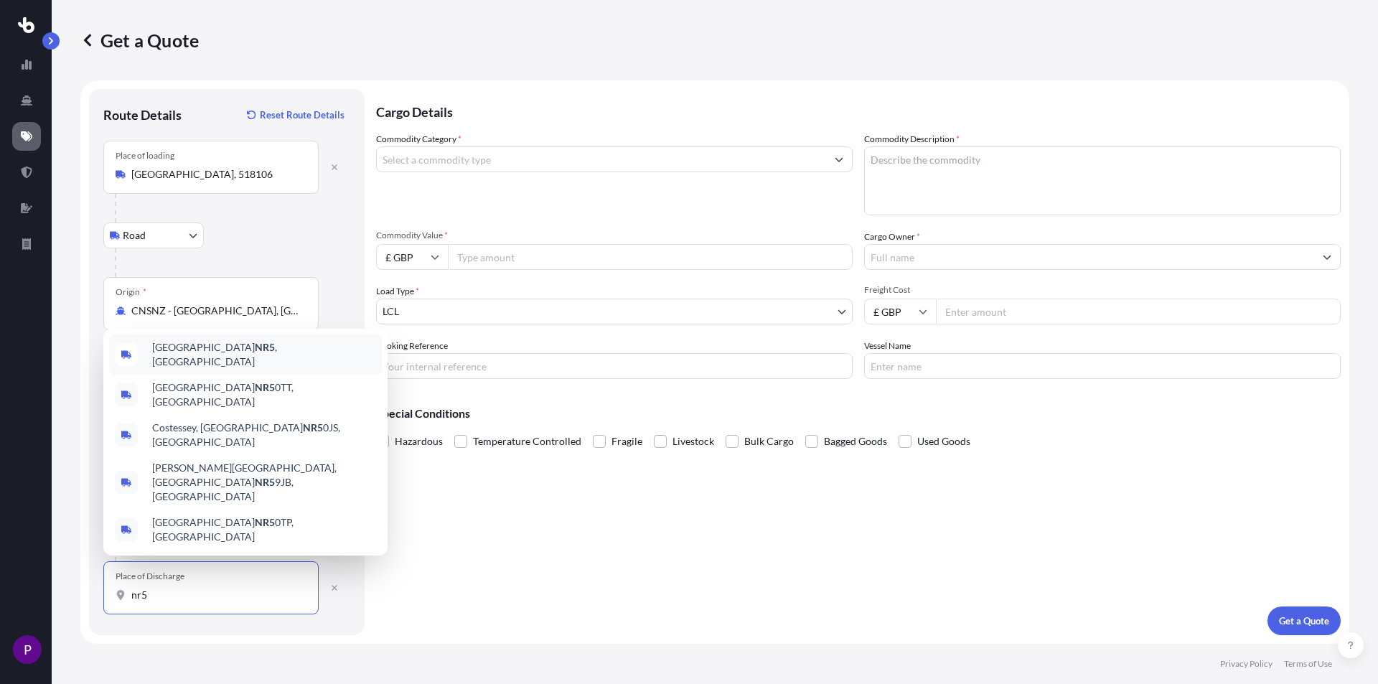
click at [212, 369] on span "Norwich NR5 , [GEOGRAPHIC_DATA]" at bounding box center [264, 354] width 224 height 29
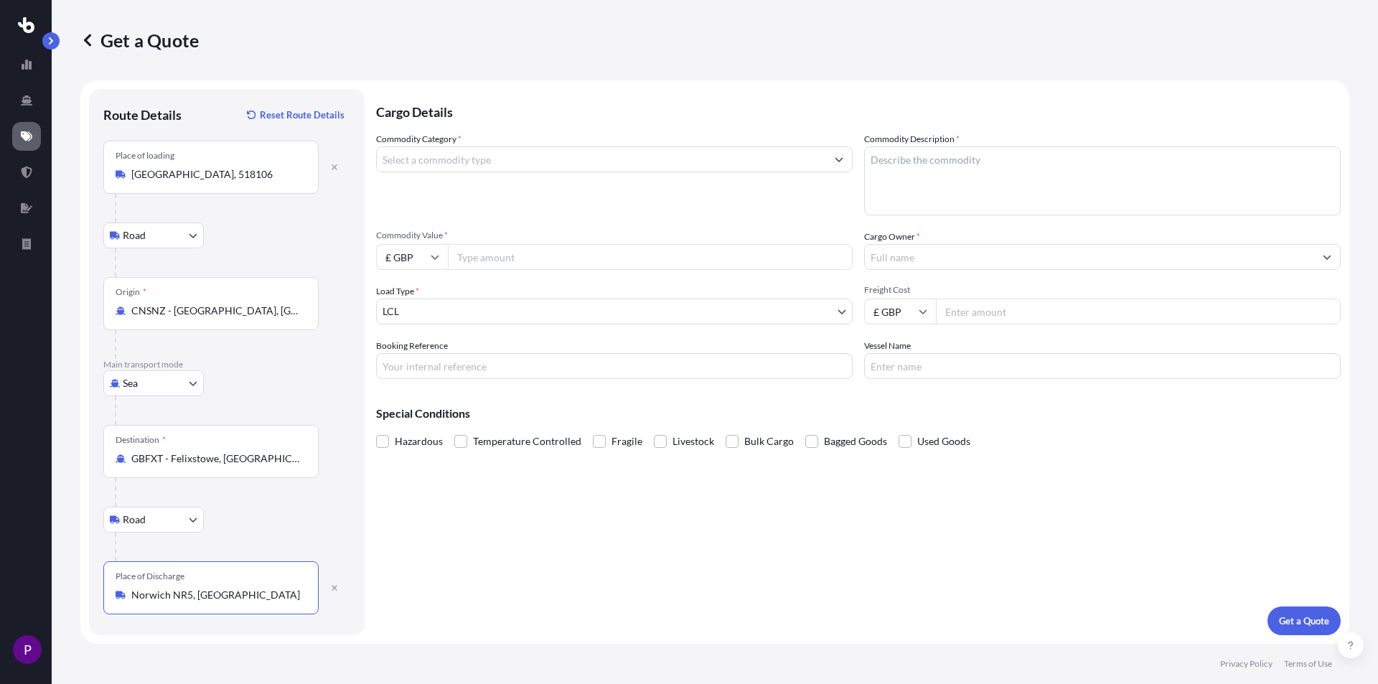
type input "Norwich NR5, [GEOGRAPHIC_DATA]"
click at [486, 153] on input "Commodity Category *" at bounding box center [601, 159] width 449 height 26
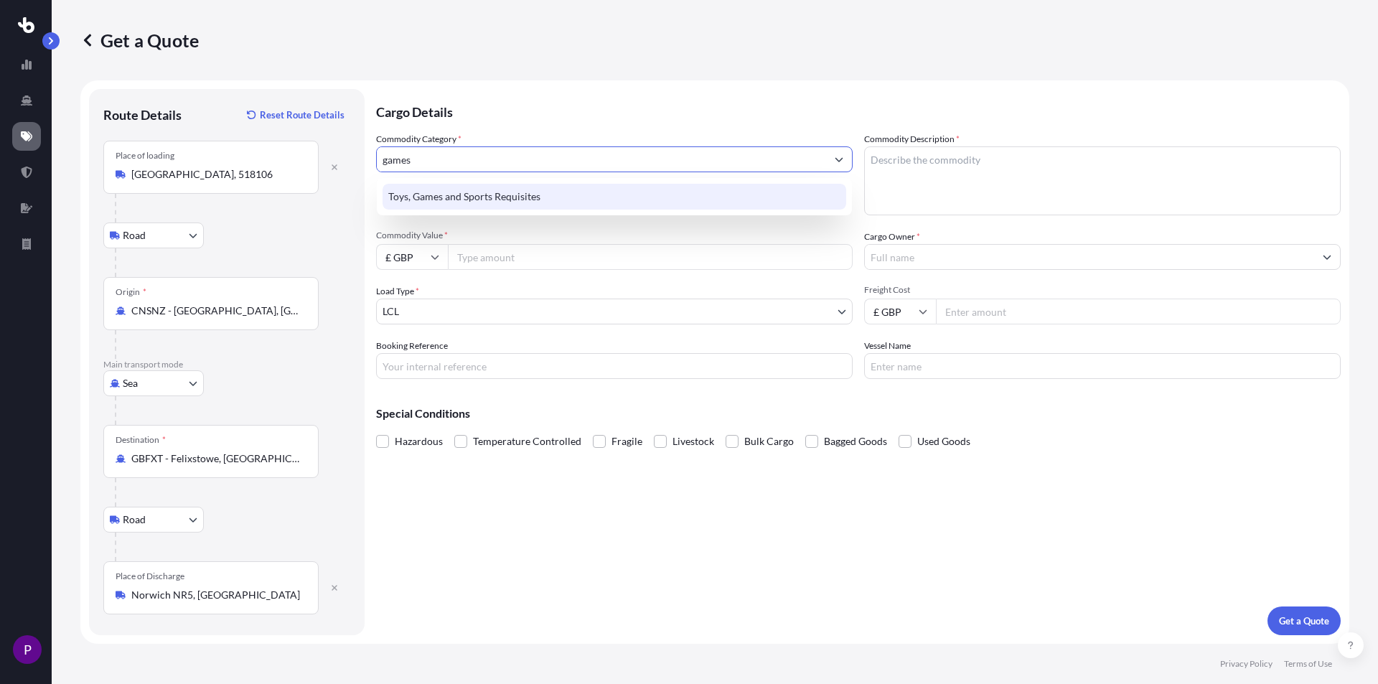
click at [515, 202] on div "Toys, Games and Sports Requisites" at bounding box center [615, 197] width 464 height 26
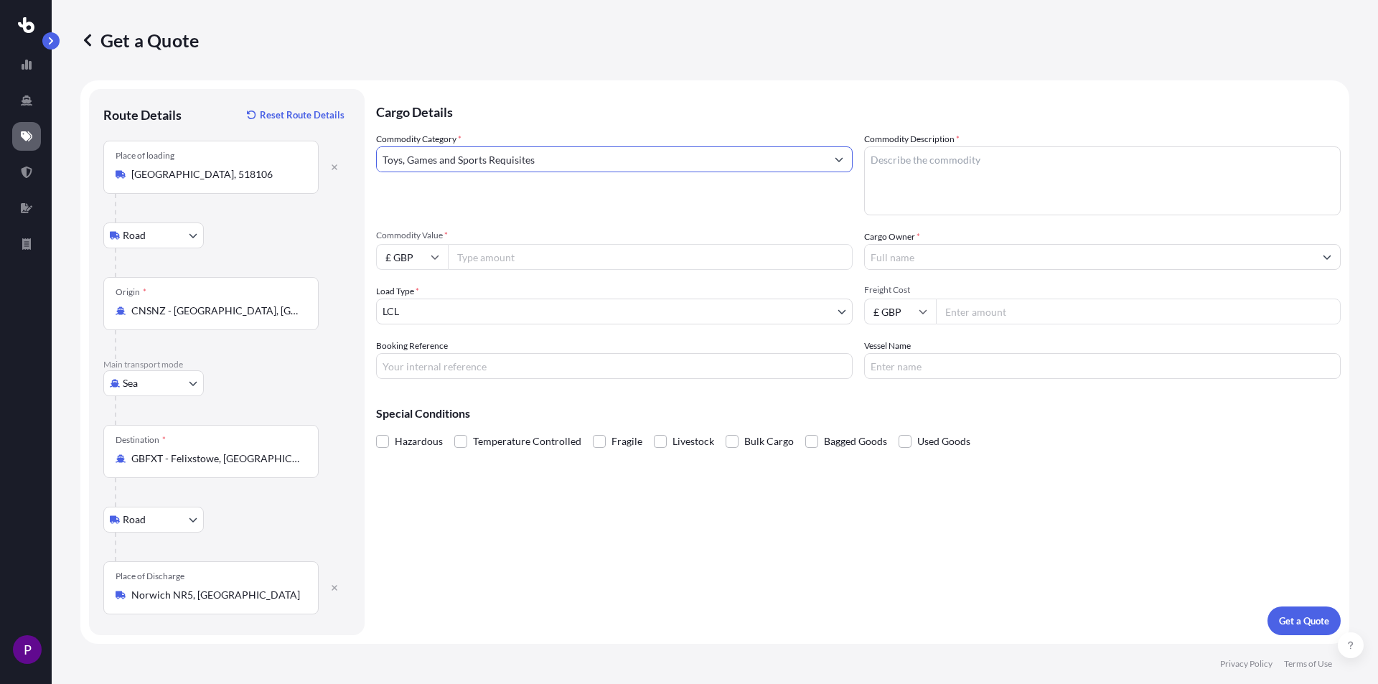
type input "Toys, Games and Sports Requisites"
click at [930, 163] on textarea "Commodity Description *" at bounding box center [1102, 180] width 477 height 69
type textarea "games"
click at [406, 258] on input "£ GBP" at bounding box center [412, 257] width 72 height 26
click at [417, 355] on div "$ USD" at bounding box center [412, 356] width 60 height 27
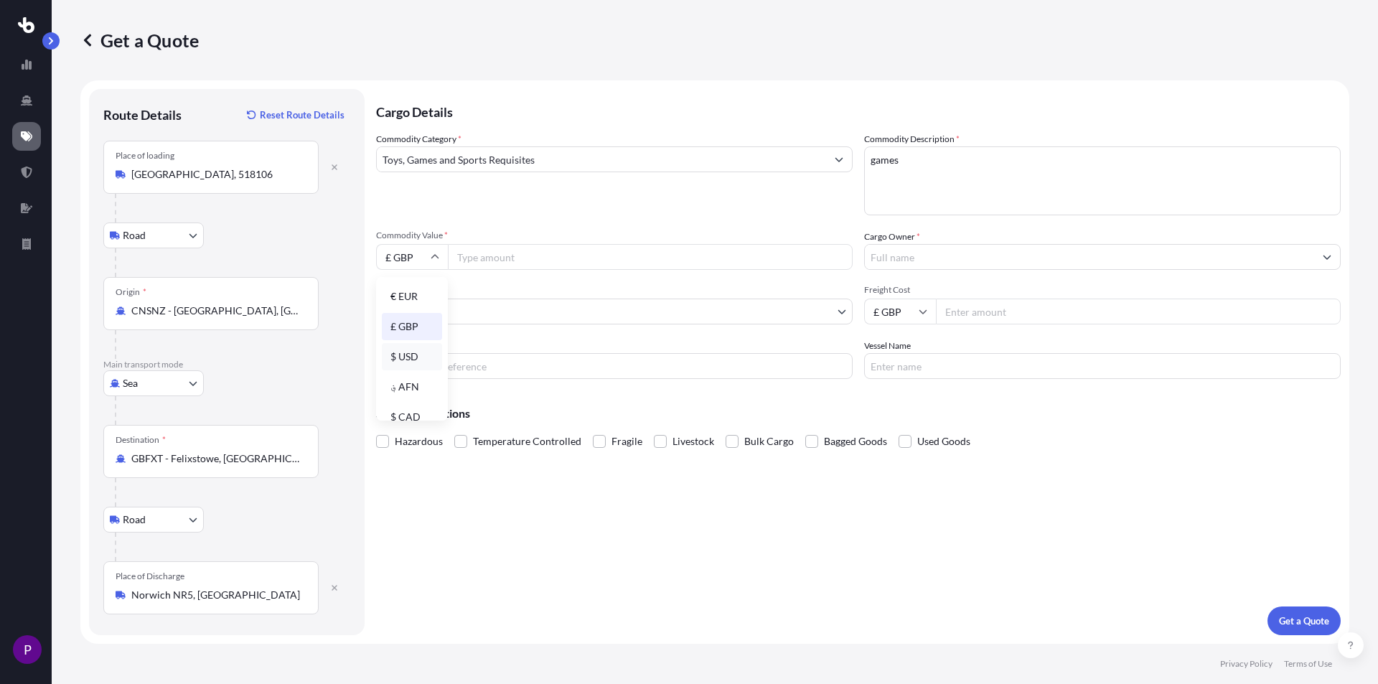
type input "$ USD"
click at [554, 253] on input "Commodity Value *" at bounding box center [650, 257] width 405 height 26
type input "4"
type input "694"
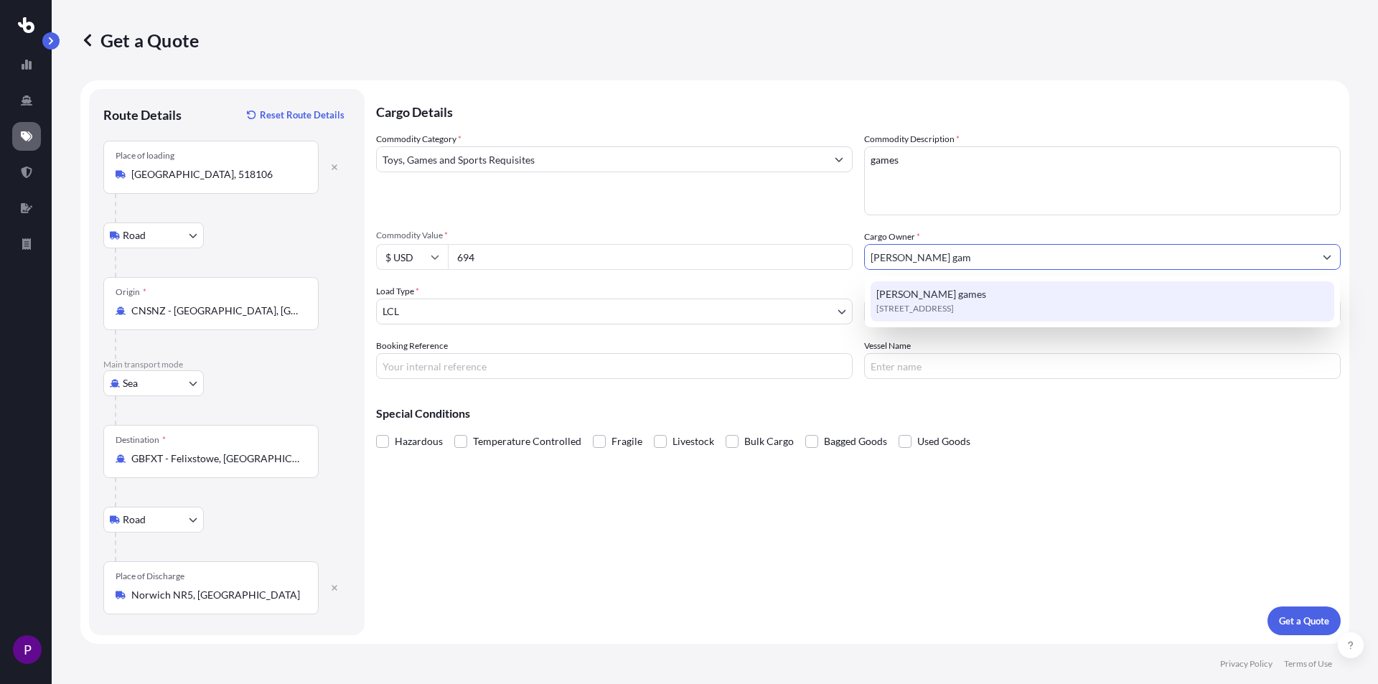
click at [954, 303] on span "[STREET_ADDRESS]" at bounding box center [916, 309] width 78 height 14
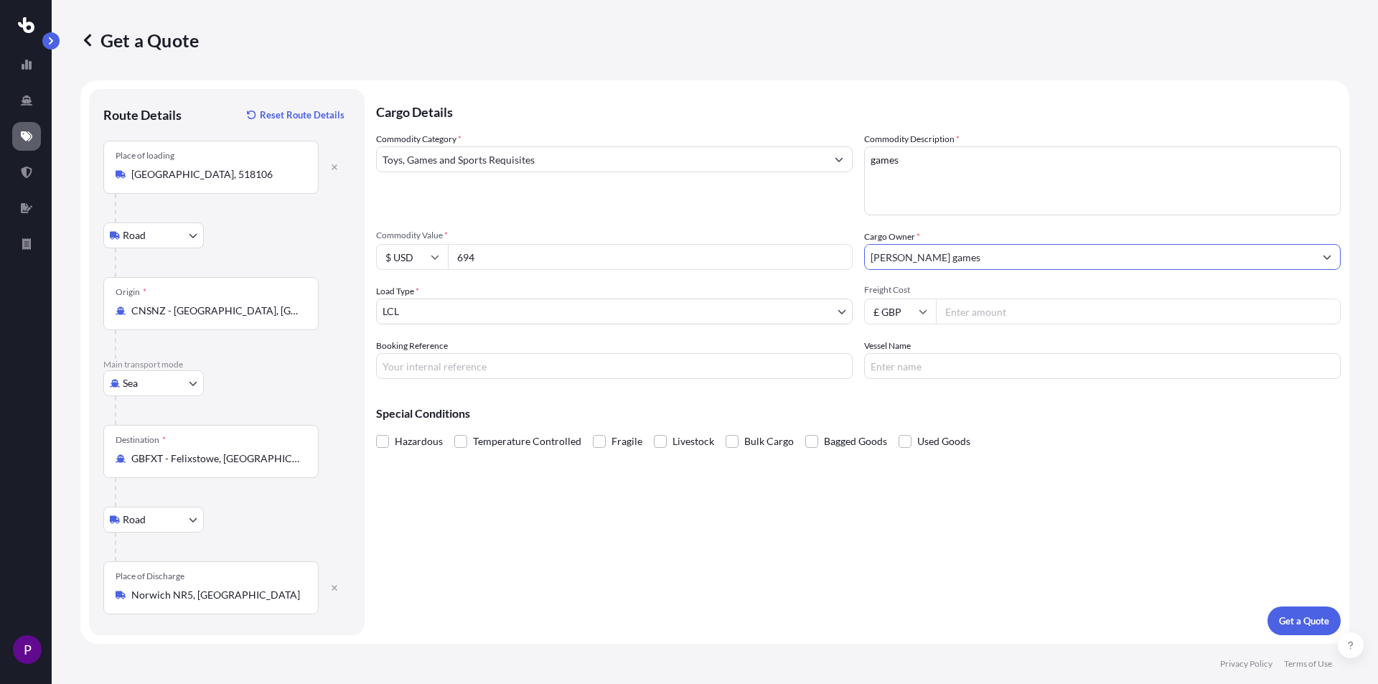
type input "[PERSON_NAME] games"
click at [902, 312] on input "£ GBP" at bounding box center [900, 312] width 72 height 26
click at [885, 407] on div "$ USD" at bounding box center [900, 411] width 60 height 27
type input "$ USD"
click at [981, 307] on input "Freight Cost" at bounding box center [1138, 312] width 405 height 26
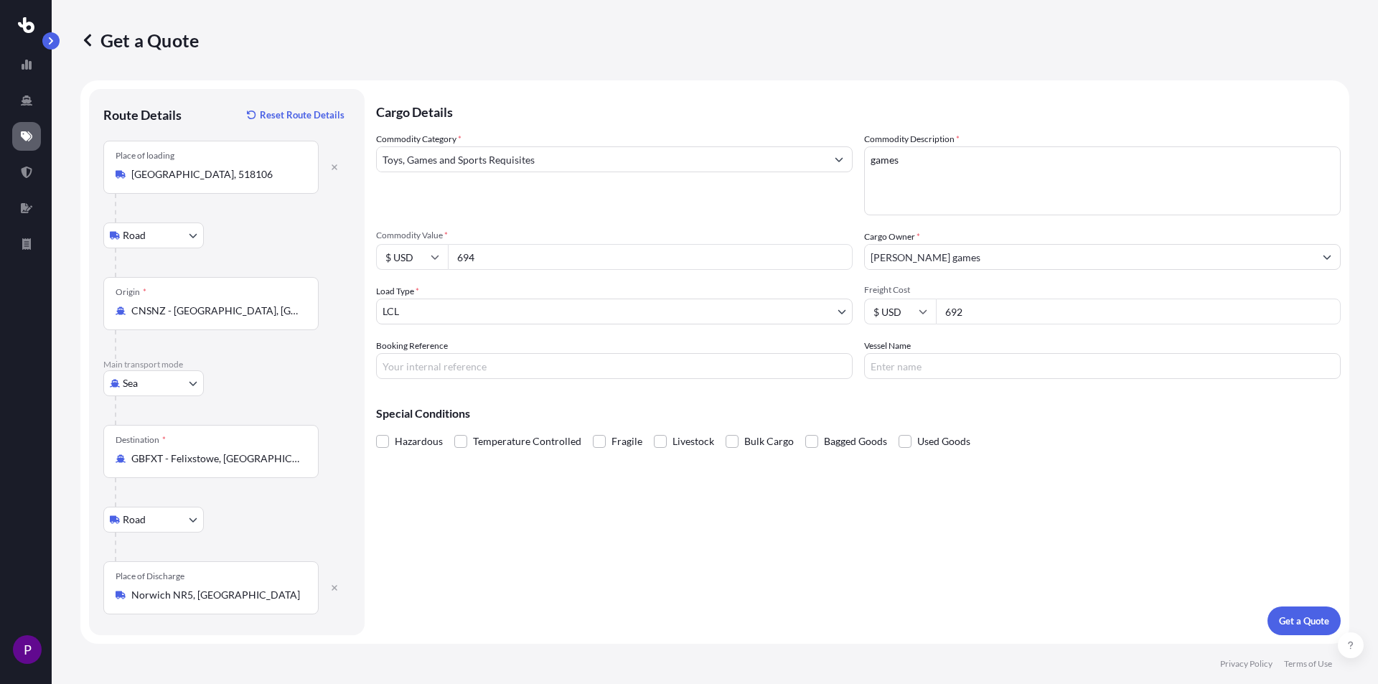
type input "692"
click at [1313, 619] on p "Get a Quote" at bounding box center [1304, 621] width 50 height 14
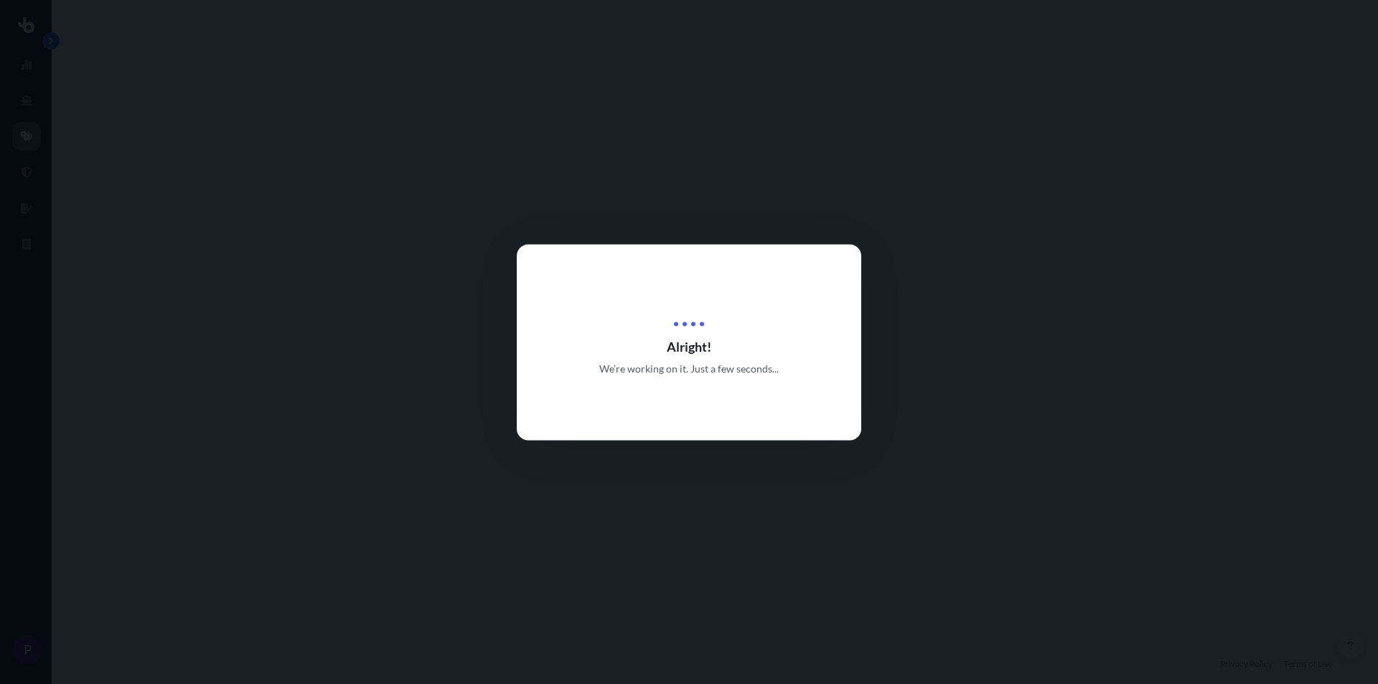
select select "Road"
select select "Sea"
select select "Road"
select select "1"
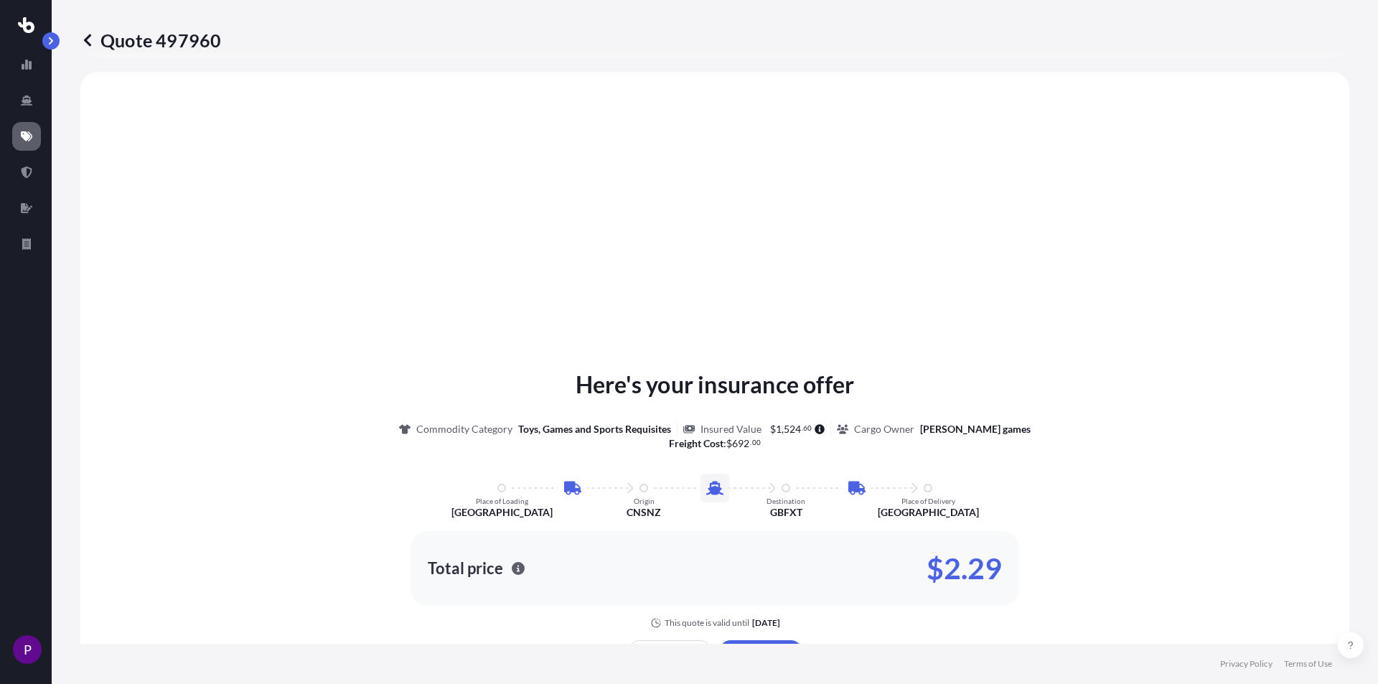
scroll to position [861, 0]
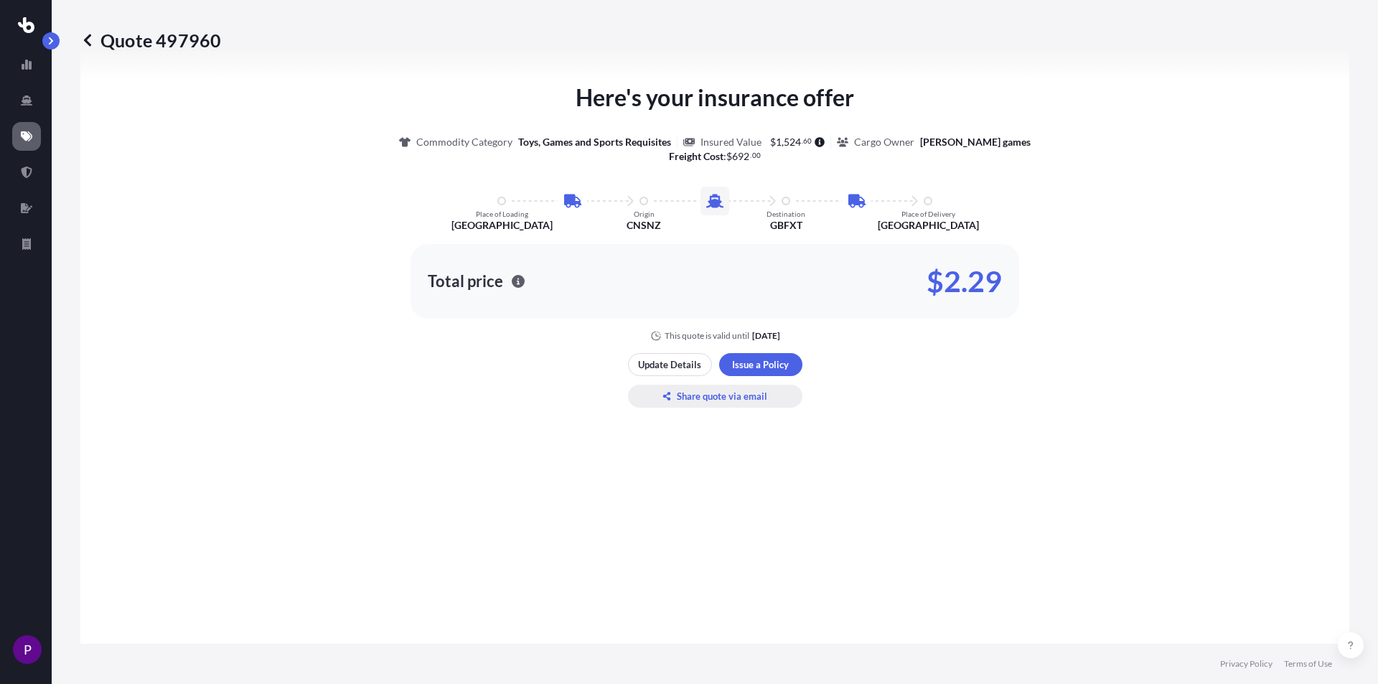
click at [691, 387] on button "Share quote via email" at bounding box center [715, 396] width 174 height 23
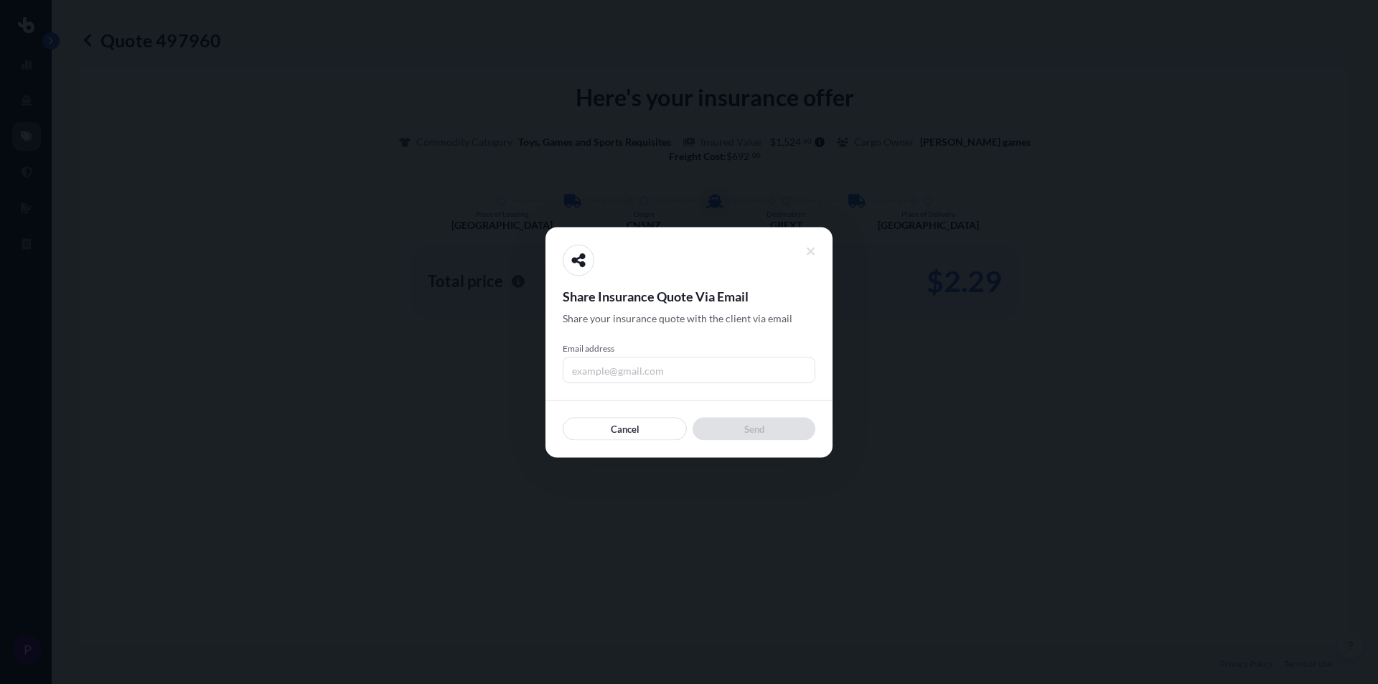
click at [638, 371] on input "Email address" at bounding box center [689, 370] width 253 height 26
type input "[EMAIL_ADDRESS][DOMAIN_NAME]"
